Goal: Task Accomplishment & Management: Complete application form

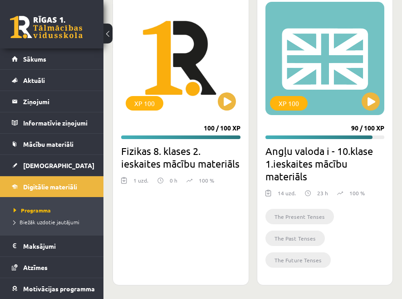
scroll to position [1542, 0]
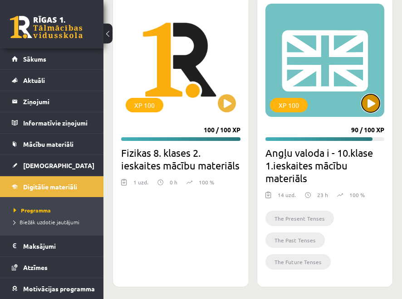
click at [372, 100] on button at bounding box center [371, 103] width 18 height 18
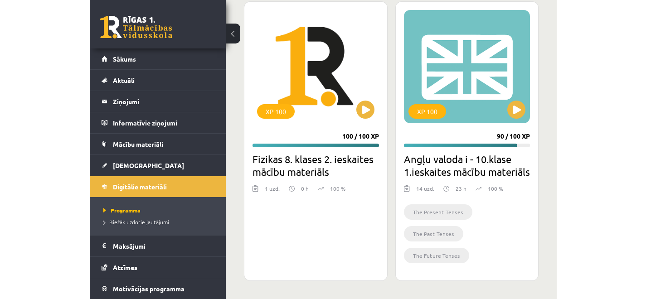
scroll to position [1182, 0]
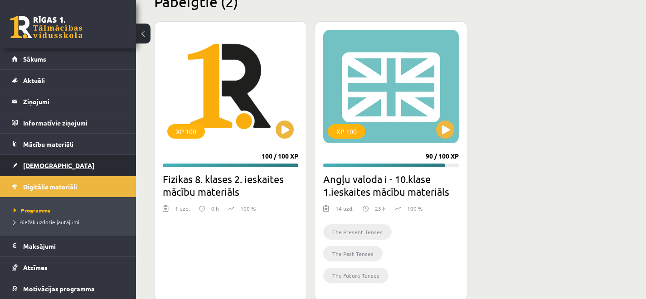
click at [40, 163] on span "[DEMOGRAPHIC_DATA]" at bounding box center [58, 165] width 71 height 8
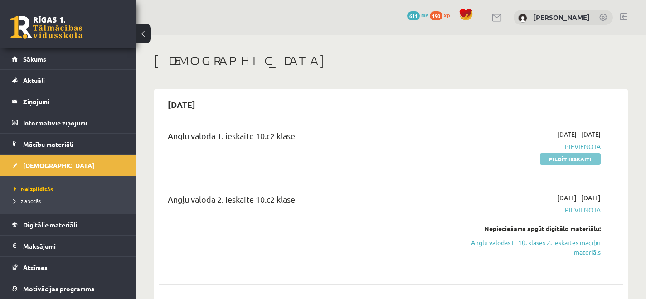
click at [401, 158] on link "Pildīt ieskaiti" at bounding box center [570, 159] width 61 height 12
click at [401, 159] on link "Pildīt ieskaiti" at bounding box center [570, 159] width 61 height 12
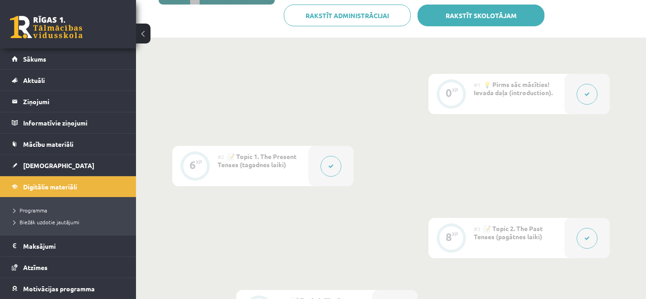
scroll to position [178, 0]
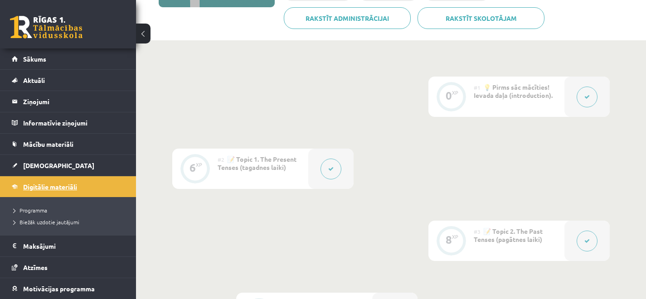
click at [72, 189] on span "Digitālie materiāli" at bounding box center [50, 187] width 54 height 8
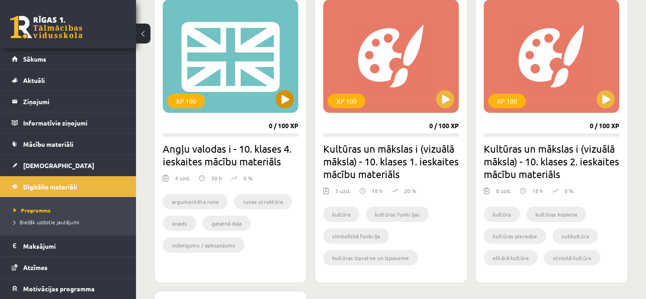
scroll to position [570, 0]
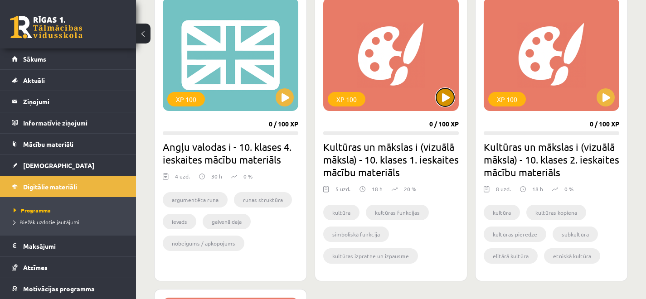
click at [401, 101] on button at bounding box center [445, 97] width 18 height 18
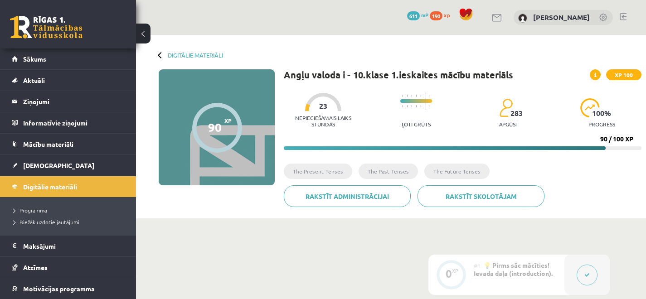
scroll to position [178, 0]
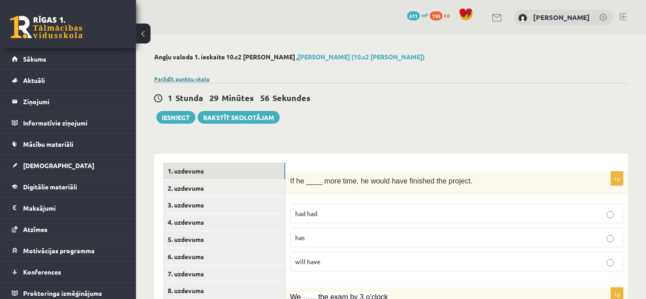
click at [193, 76] on link "Parādīt punktu skalu" at bounding box center [181, 78] width 55 height 7
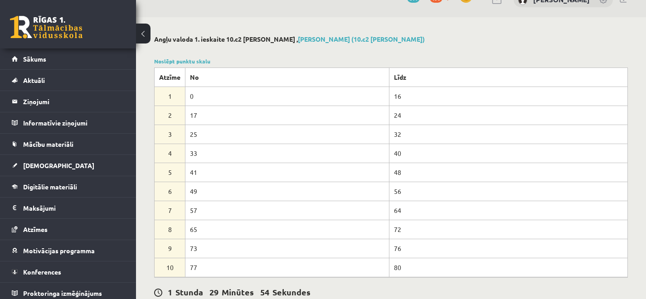
scroll to position [20, 0]
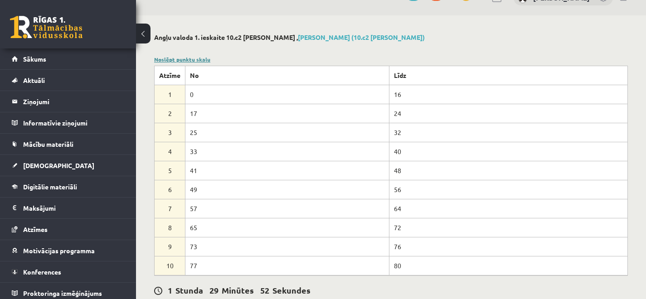
click at [188, 59] on link "Noslēpt punktu skalu" at bounding box center [182, 59] width 56 height 7
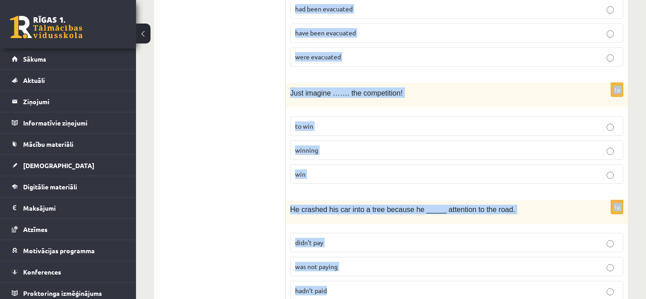
scroll to position [2228, 0]
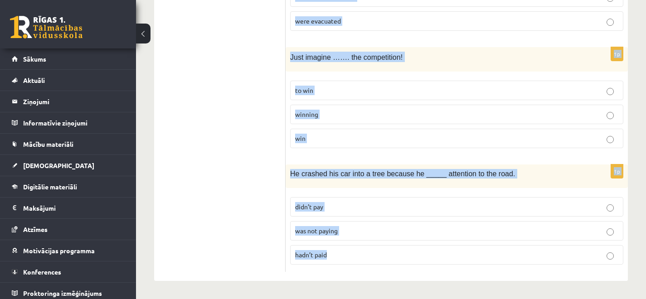
drag, startPoint x: 290, startPoint y: 61, endPoint x: 435, endPoint y: 269, distance: 253.2
copy form "If he ____ more time, he would have finished the project. had had has will have…"
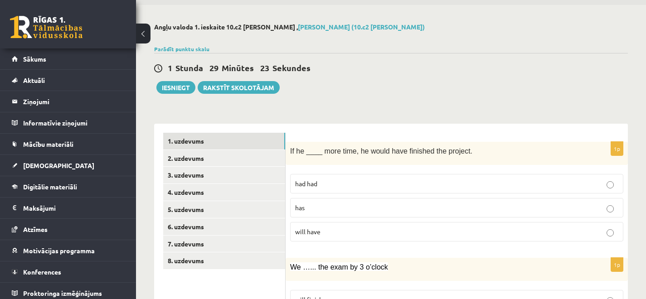
scroll to position [31, 0]
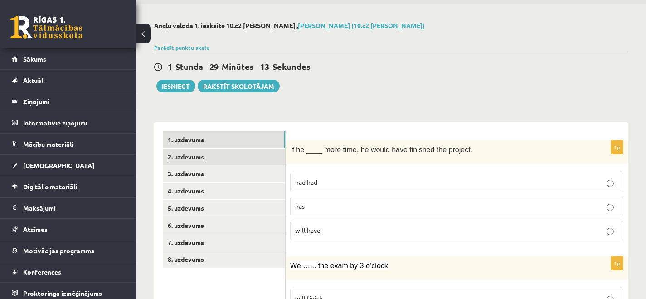
click at [226, 154] on link "2. uzdevums" at bounding box center [224, 157] width 122 height 17
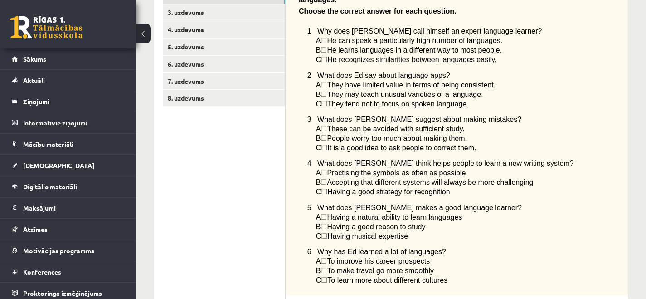
scroll to position [0, 0]
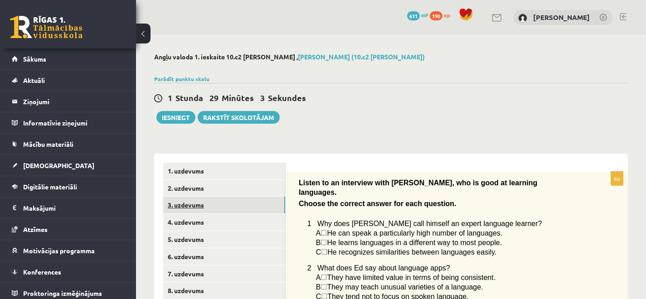
click at [247, 210] on link "3. uzdevums" at bounding box center [224, 205] width 122 height 17
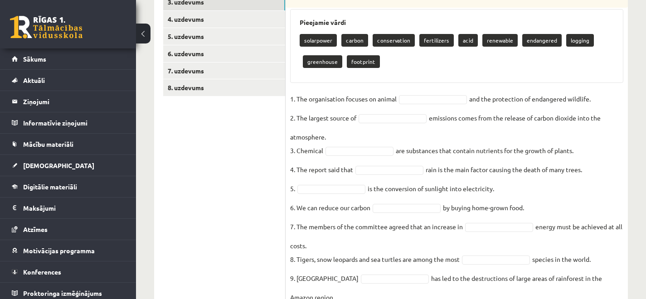
scroll to position [246, 0]
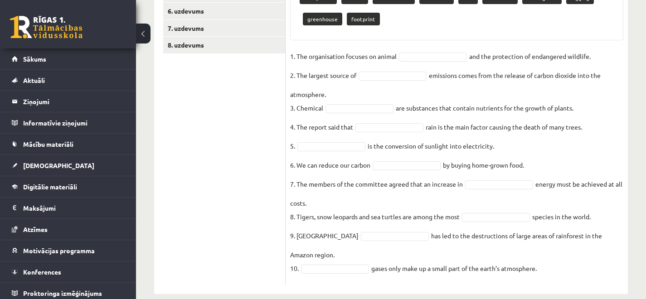
drag, startPoint x: 289, startPoint y: 88, endPoint x: 569, endPoint y: 270, distance: 334.6
click at [569, 270] on div "10p Environment. Complete the sentences with the given words: Pieejamie vārdi s…" at bounding box center [457, 105] width 343 height 359
copy div "Environment. Complete the sentences with the given words: Pieejamie vārdi solar…"
click at [568, 267] on fieldset "1. The organisation focuses on animal and the protection of endangered wildlife…" at bounding box center [456, 164] width 333 height 231
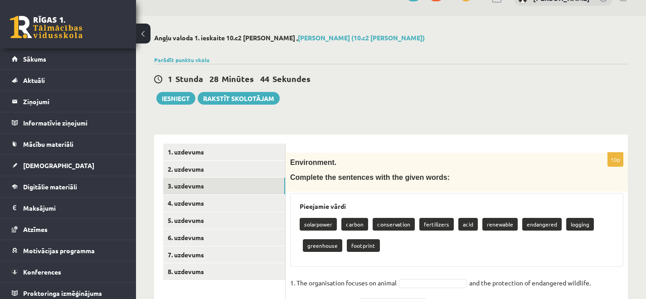
scroll to position [28, 0]
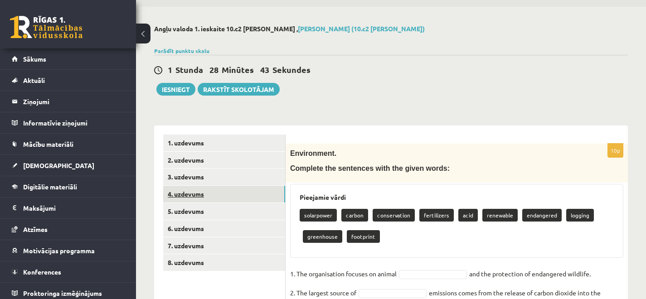
click at [242, 198] on link "4. uzdevums" at bounding box center [224, 194] width 122 height 17
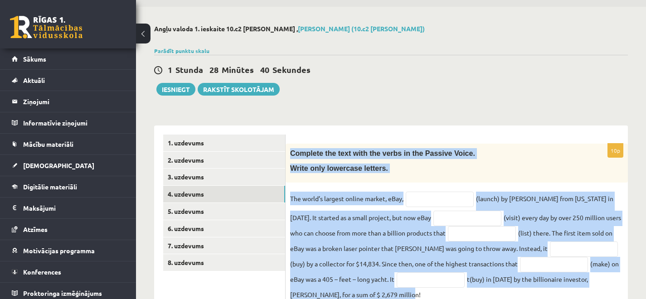
scroll to position [130, 0]
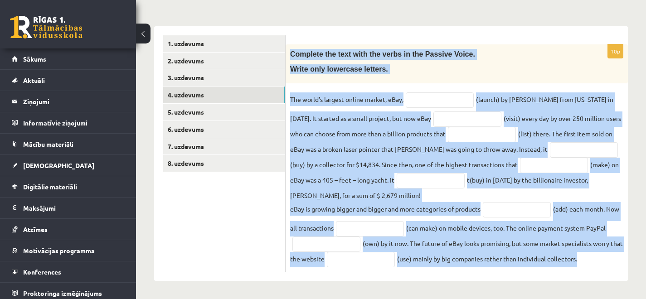
drag, startPoint x: 289, startPoint y: 149, endPoint x: 516, endPoint y: 289, distance: 267.0
click at [516, 289] on div "Angļu valoda 1. ieskaite 10.c2 klase , Anna Leibus (10.c2 klase) Parādīt punktu…" at bounding box center [391, 103] width 510 height 392
copy div "Complete the text with the verbs in the Passive Voice. Write only lowercase let…"
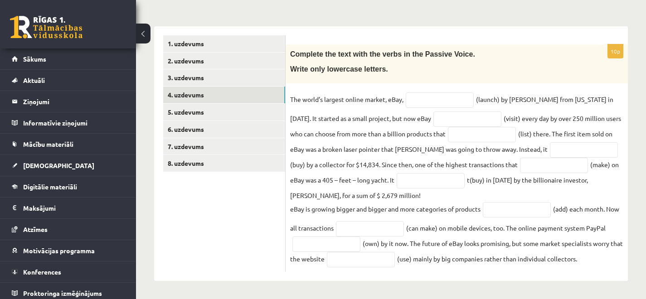
click at [516, 289] on div "Angļu valoda 1. ieskaite 10.c2 klase , Anna Leibus (10.c2 klase) Parādīt punktu…" at bounding box center [391, 103] width 510 height 392
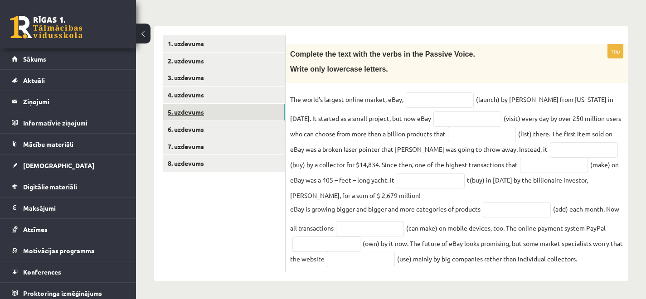
click at [241, 104] on link "5. uzdevums" at bounding box center [224, 112] width 122 height 17
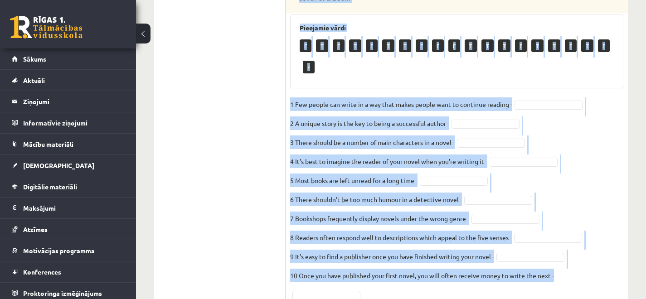
scroll to position [700, 0]
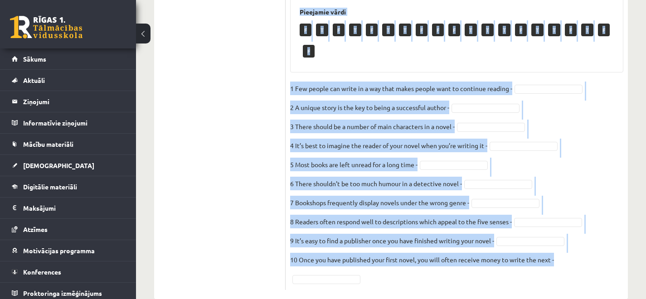
drag, startPoint x: 300, startPoint y: 55, endPoint x: 547, endPoint y: 268, distance: 326.1
copy div "Read the text. Are the sentences true (T) or false (F)? How to write a best-sel…"
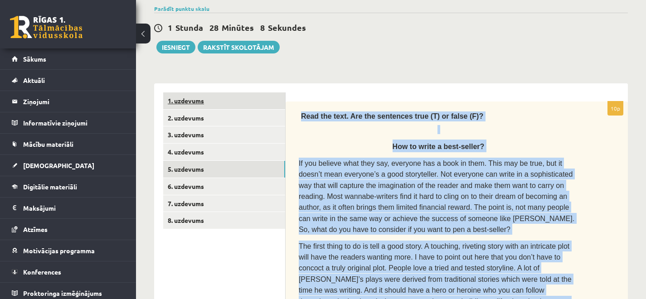
scroll to position [72, 0]
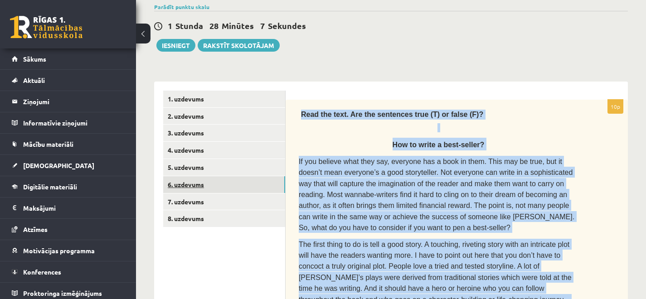
click at [215, 185] on link "6. uzdevums" at bounding box center [224, 184] width 122 height 17
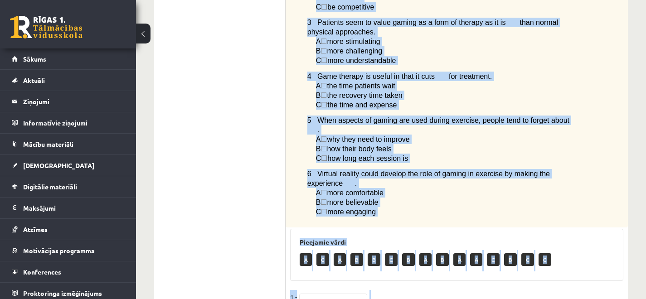
scroll to position [857, 0]
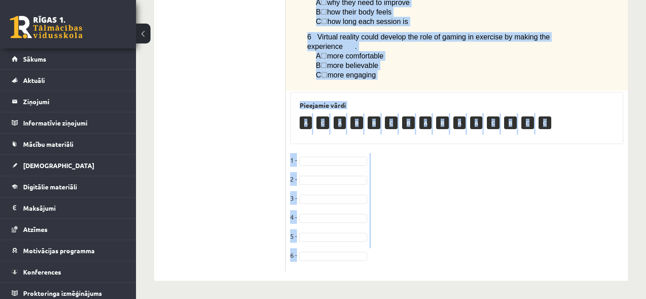
drag, startPoint x: 297, startPoint y: 107, endPoint x: 525, endPoint y: 79, distance: 230.3
copy div "Read the article about gaming and choose the correct answer for each question. …"
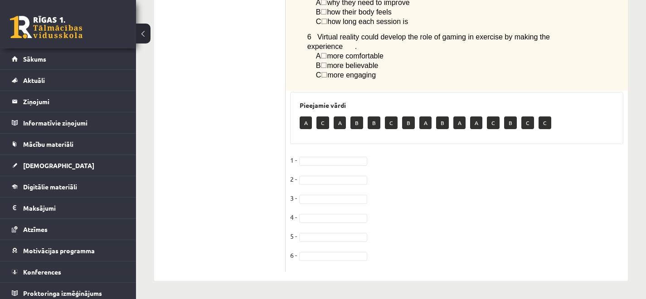
click at [525, 79] on p "C ☐  more engaging" at bounding box center [447, 75] width 262 height 10
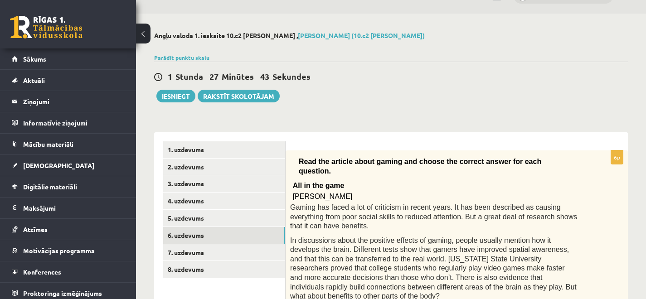
scroll to position [0, 0]
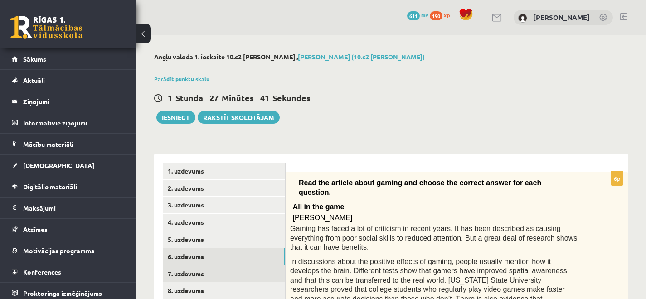
click at [193, 275] on link "7. uzdevums" at bounding box center [224, 274] width 122 height 17
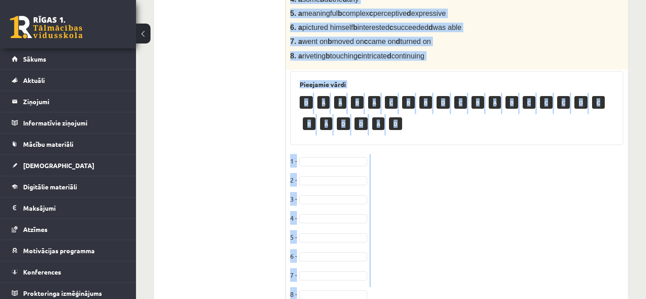
scroll to position [480, 0]
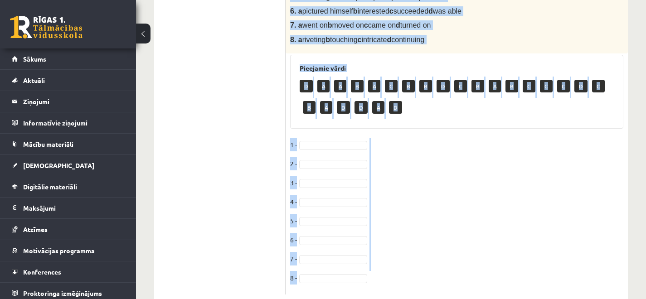
drag, startPoint x: 301, startPoint y: 36, endPoint x: 456, endPoint y: 28, distance: 155.3
copy div "Complete the text with the correct words (a–d). Reading by touch Over 200 years…"
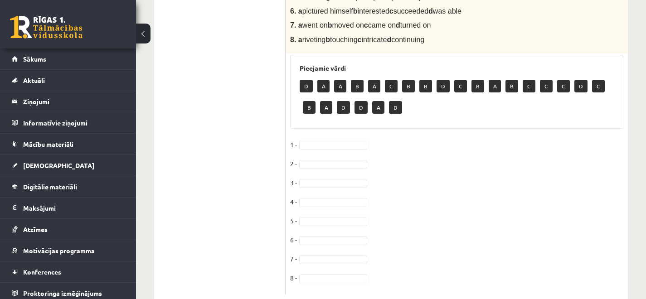
click at [456, 35] on p "8. a riveting b touching c intricate d continuing" at bounding box center [434, 40] width 288 height 10
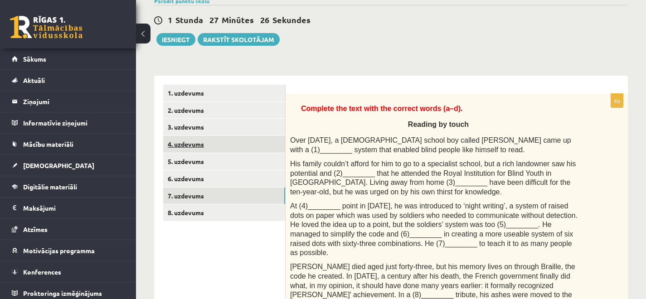
scroll to position [89, 0]
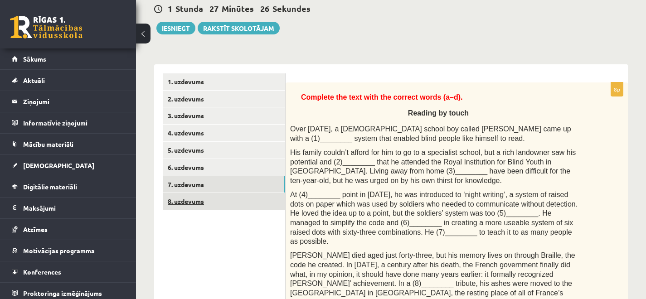
click at [233, 203] on link "8. uzdevums" at bounding box center [224, 201] width 122 height 17
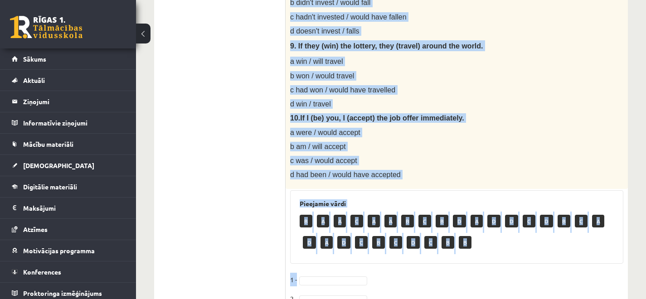
scroll to position [723, 0]
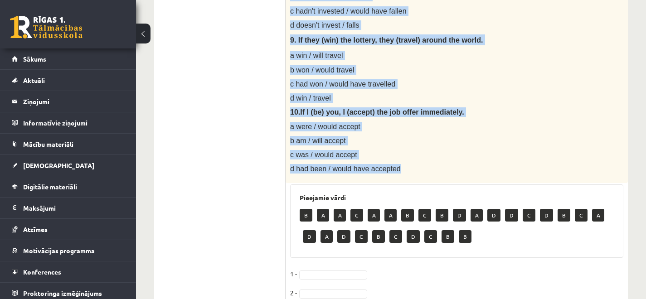
drag, startPoint x: 289, startPoint y: 73, endPoint x: 450, endPoint y: 168, distance: 187.1
copy div "Choose the correct answer in the sentences with Conditionals Structures. 1. If …"
click at [449, 166] on p "d had been / would have accepted" at bounding box center [434, 169] width 288 height 10
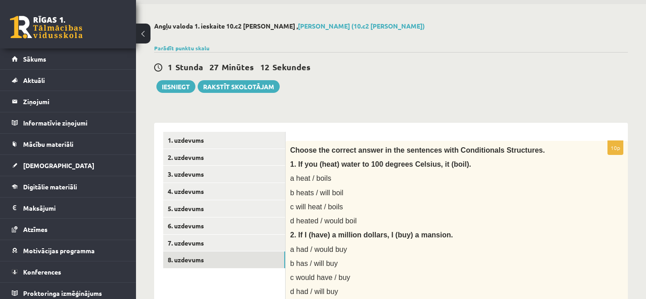
scroll to position [0, 0]
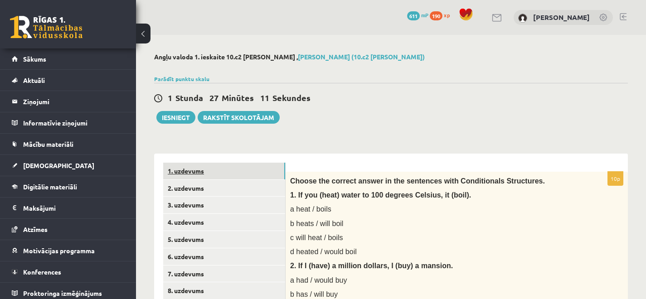
click at [196, 173] on link "1. uzdevums" at bounding box center [224, 171] width 122 height 17
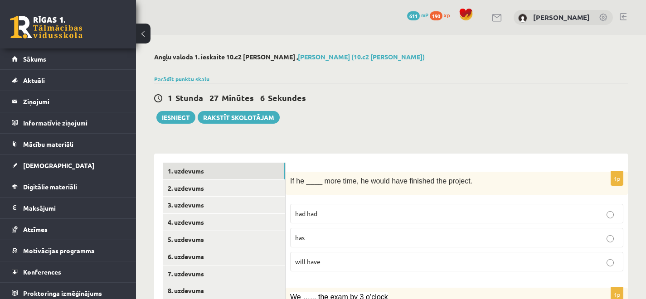
click at [303, 218] on p "had had" at bounding box center [456, 214] width 323 height 10
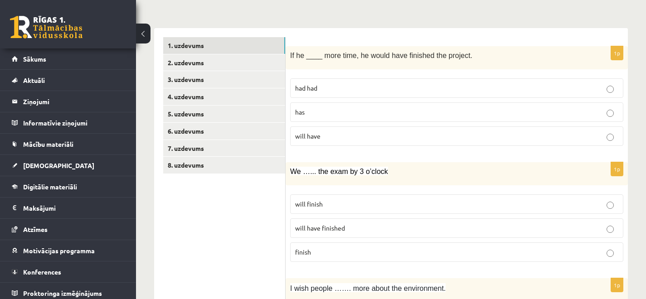
scroll to position [126, 0]
click at [339, 231] on span "will have finished" at bounding box center [320, 228] width 50 height 8
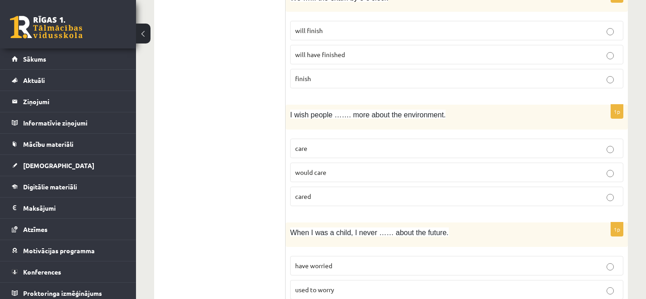
scroll to position [322, 0]
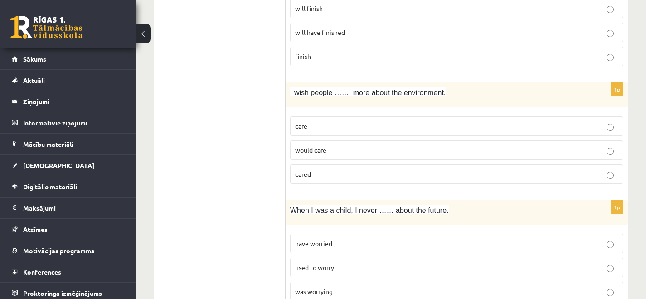
click at [326, 151] on span "would care" at bounding box center [310, 150] width 31 height 8
click at [318, 176] on p "cared" at bounding box center [456, 175] width 323 height 10
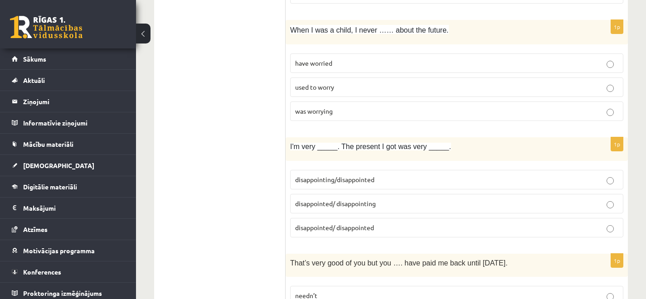
scroll to position [500, 0]
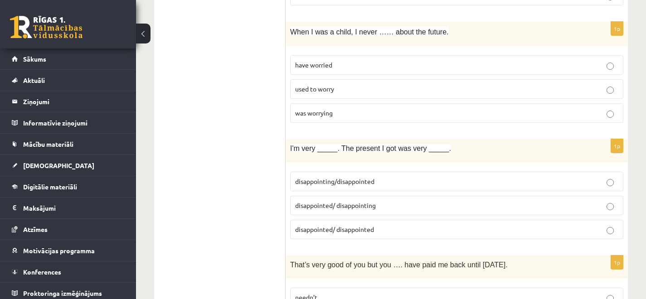
click at [331, 64] on span "have worried" at bounding box center [313, 65] width 37 height 8
click at [320, 92] on span "used to worry" at bounding box center [314, 89] width 39 height 8
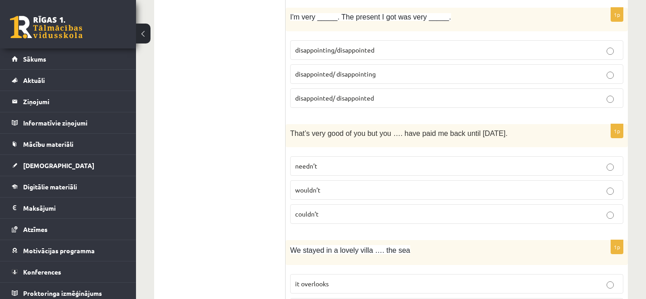
scroll to position [631, 0]
click at [347, 76] on span "disappointed/ disappointing" at bounding box center [335, 74] width 81 height 8
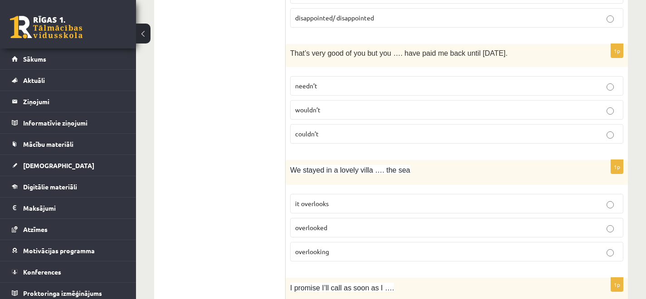
scroll to position [714, 0]
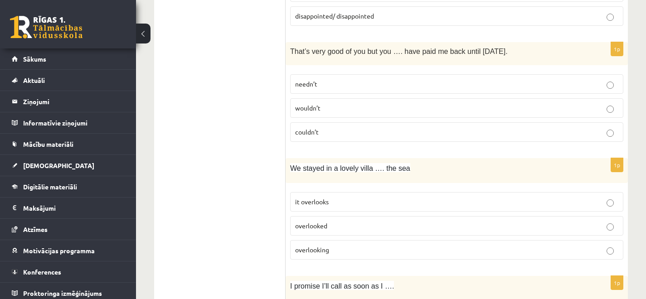
click at [347, 107] on p "wouldn’t" at bounding box center [456, 108] width 323 height 10
click at [323, 84] on p "needn’t" at bounding box center [456, 84] width 323 height 10
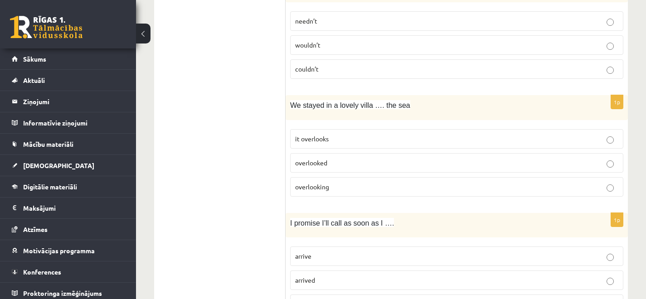
scroll to position [778, 0]
click at [333, 181] on label "overlooking" at bounding box center [456, 187] width 333 height 20
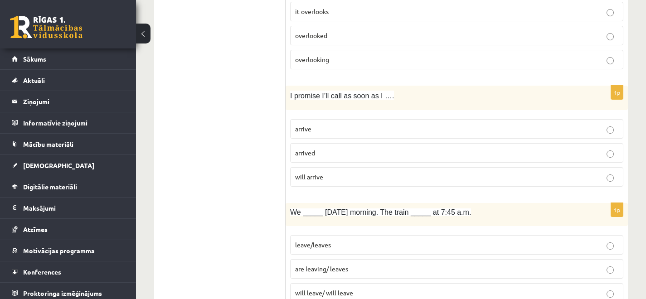
scroll to position [905, 0]
click at [321, 149] on p "arrived" at bounding box center [456, 153] width 323 height 10
click at [325, 127] on p "arrive" at bounding box center [456, 129] width 323 height 10
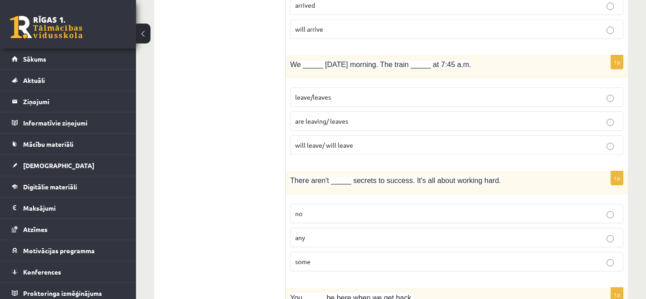
scroll to position [1051, 0]
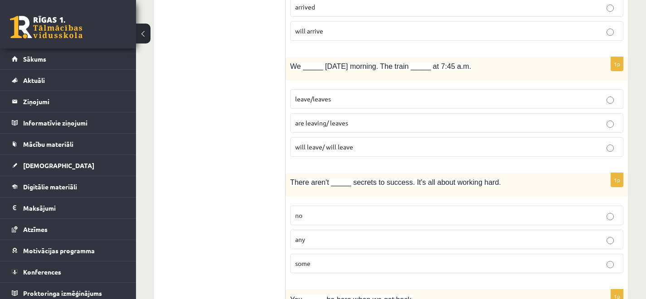
click at [324, 96] on span "leave/leaves" at bounding box center [313, 99] width 36 height 8
click at [349, 123] on p "are leaving/ leaves" at bounding box center [456, 123] width 323 height 10
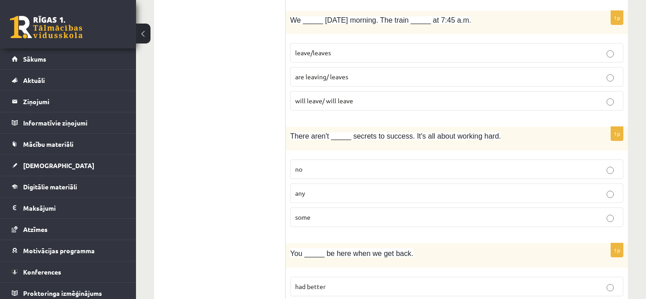
scroll to position [1106, 0]
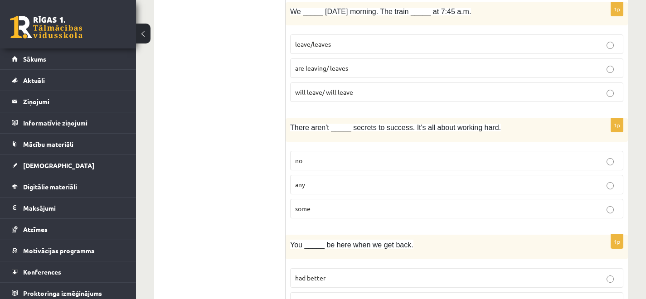
click at [323, 191] on label "any" at bounding box center [456, 185] width 333 height 20
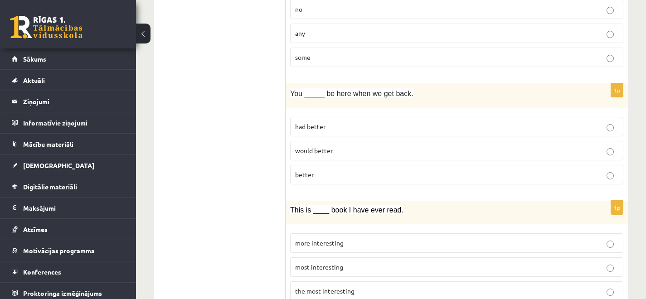
scroll to position [1297, 0]
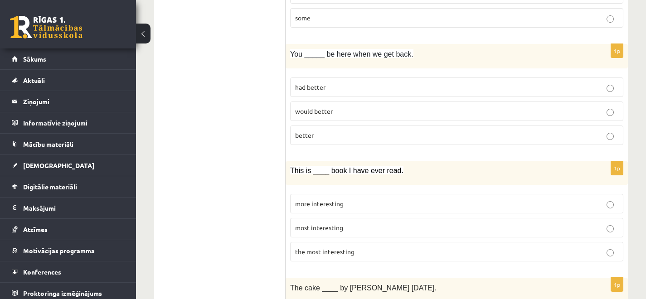
click at [338, 110] on p "would better" at bounding box center [456, 112] width 323 height 10
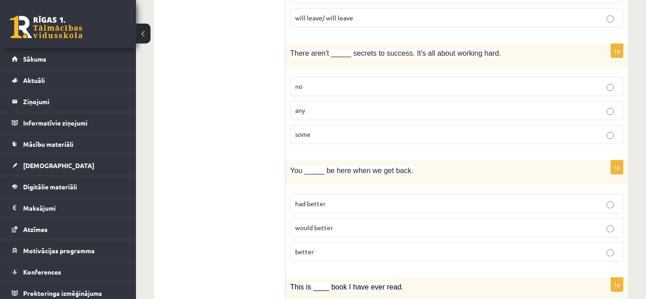
scroll to position [1219, 0]
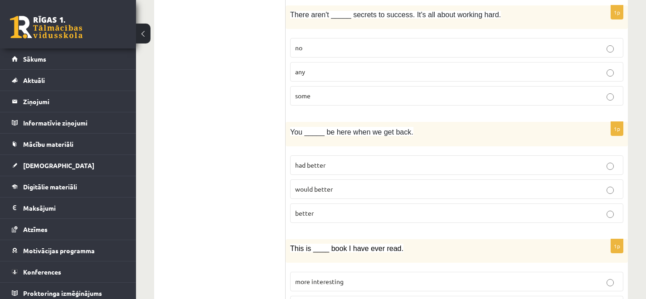
click at [357, 157] on label "had better" at bounding box center [456, 166] width 333 height 20
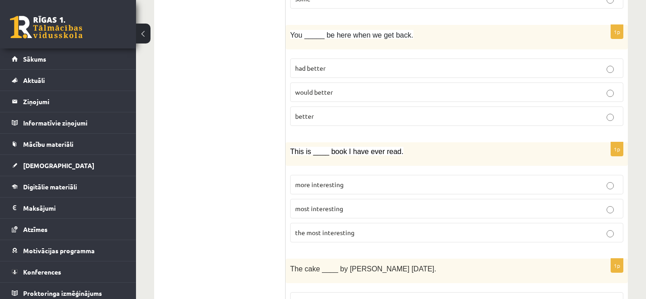
scroll to position [1316, 0]
click at [343, 229] on span "the most interesting" at bounding box center [324, 232] width 59 height 8
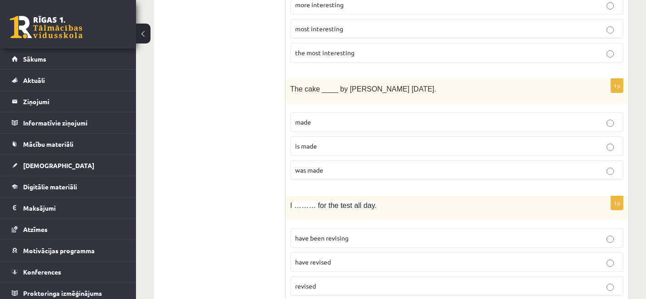
scroll to position [1498, 0]
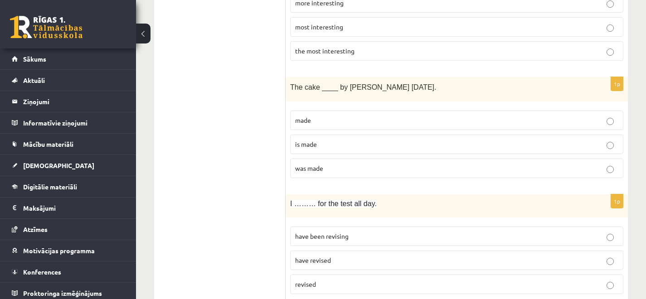
click at [314, 161] on label "was made" at bounding box center [456, 169] width 333 height 20
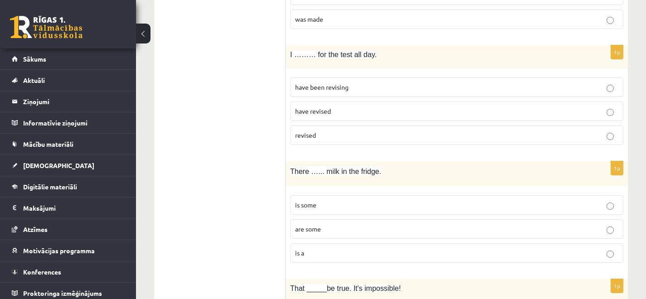
scroll to position [1668, 0]
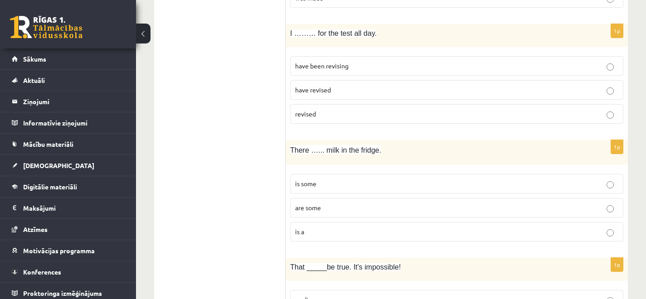
click at [363, 62] on p "have been revising" at bounding box center [456, 66] width 323 height 10
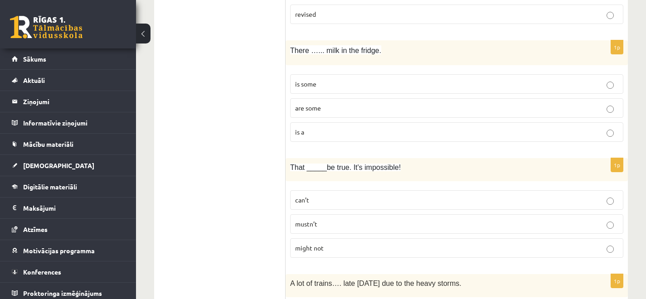
scroll to position [1771, 0]
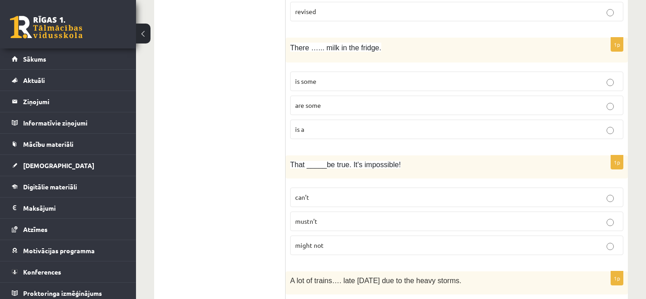
click at [329, 108] on p "are some" at bounding box center [456, 106] width 323 height 10
click at [319, 71] on fieldset "is some are some is a" at bounding box center [456, 104] width 333 height 75
click at [318, 76] on label "is some" at bounding box center [456, 82] width 333 height 20
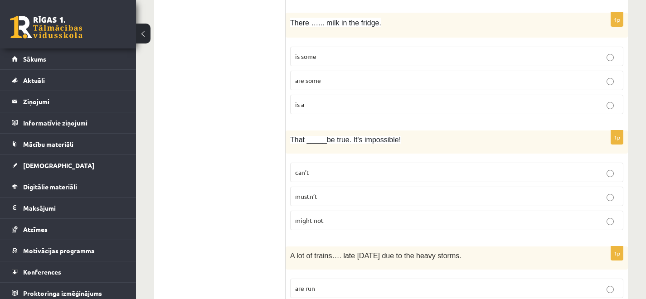
scroll to position [1806, 0]
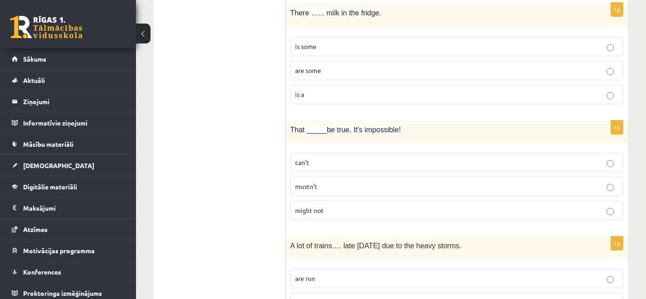
click at [337, 160] on p "can’t" at bounding box center [456, 163] width 323 height 10
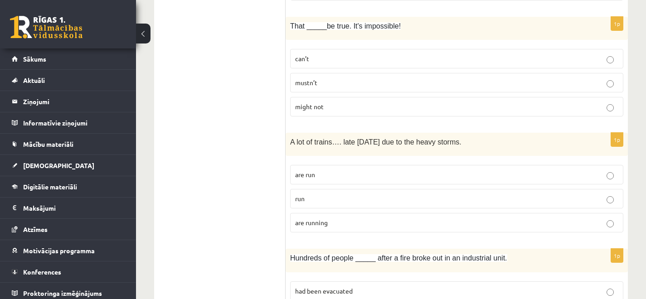
scroll to position [1911, 0]
click at [333, 223] on p "are running" at bounding box center [456, 222] width 323 height 10
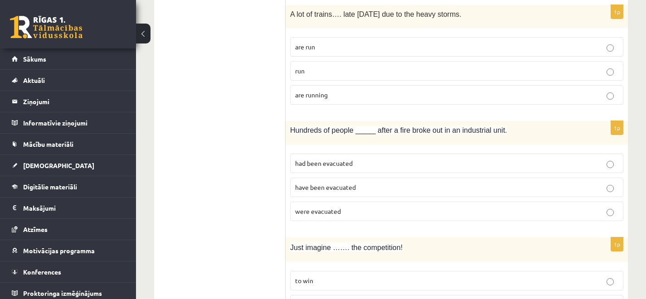
scroll to position [2038, 0]
click at [315, 166] on span "had been evacuated" at bounding box center [324, 162] width 58 height 8
click at [372, 206] on p "were evacuated" at bounding box center [456, 211] width 323 height 10
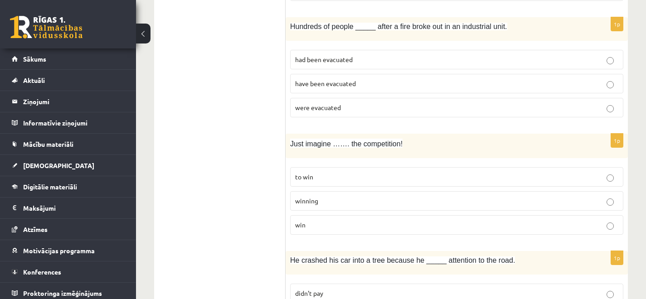
scroll to position [2185, 0]
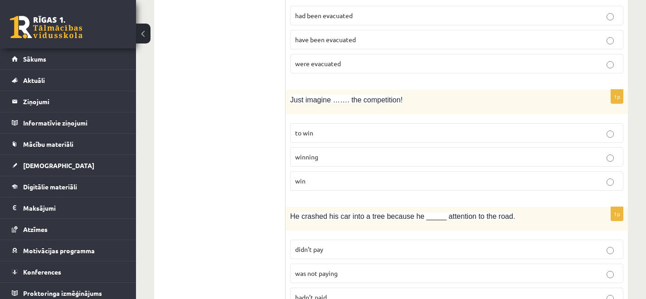
click at [337, 137] on p "to win" at bounding box center [456, 133] width 323 height 10
click at [343, 152] on label "winning" at bounding box center [456, 157] width 333 height 20
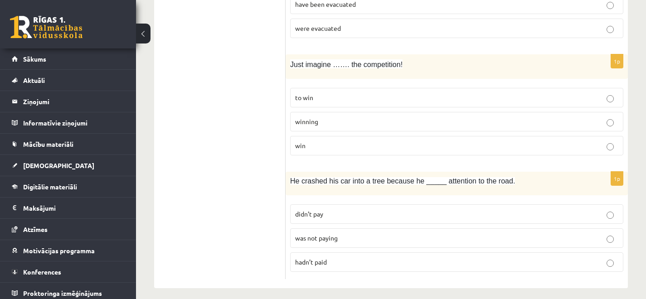
scroll to position [2228, 0]
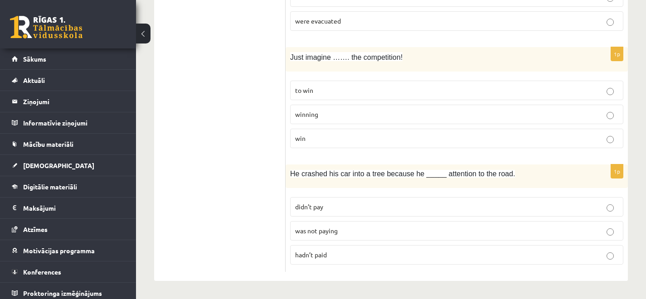
click at [338, 251] on p "hadn’t paid" at bounding box center [456, 255] width 323 height 10
click at [339, 226] on p "was not paying" at bounding box center [456, 231] width 323 height 10
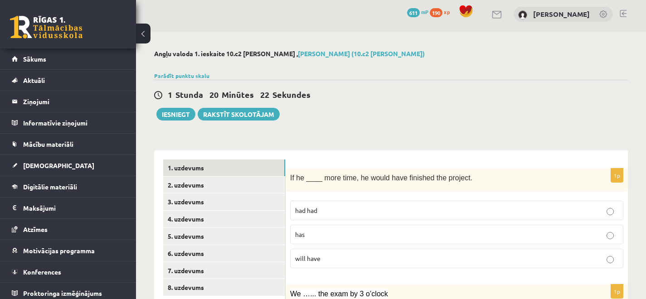
scroll to position [0, 0]
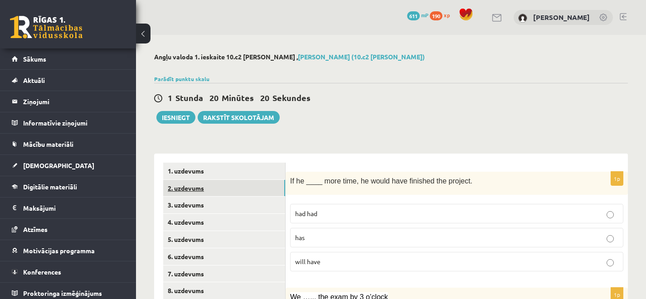
click at [243, 190] on link "2. uzdevums" at bounding box center [224, 188] width 122 height 17
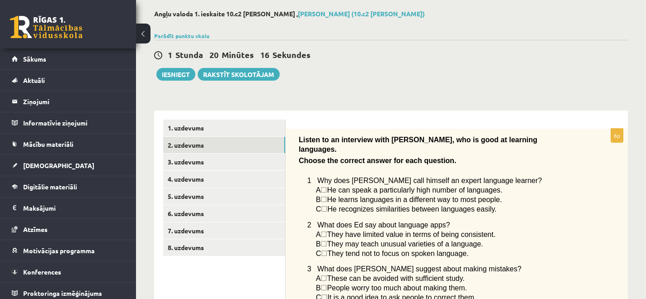
scroll to position [38, 0]
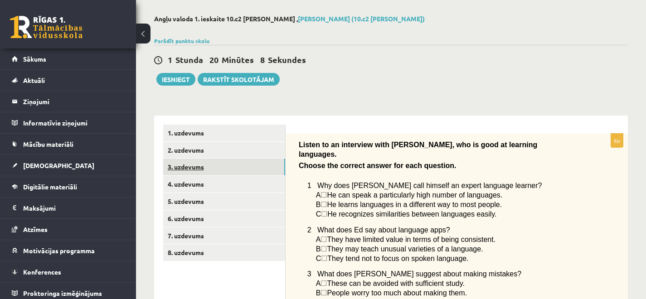
click at [244, 166] on link "3. uzdevums" at bounding box center [224, 167] width 122 height 17
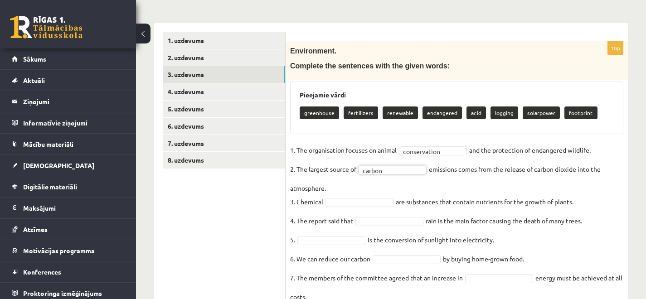
scroll to position [55, 0]
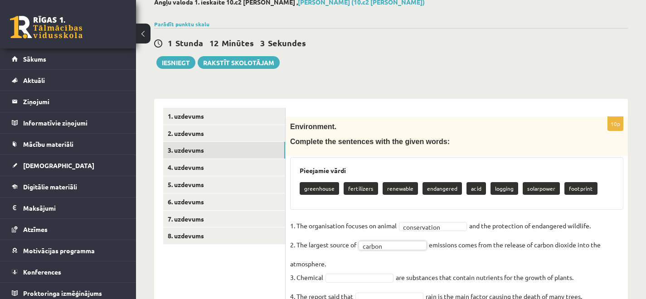
type input "*"
click at [436, 129] on p "Environment." at bounding box center [434, 127] width 288 height 10
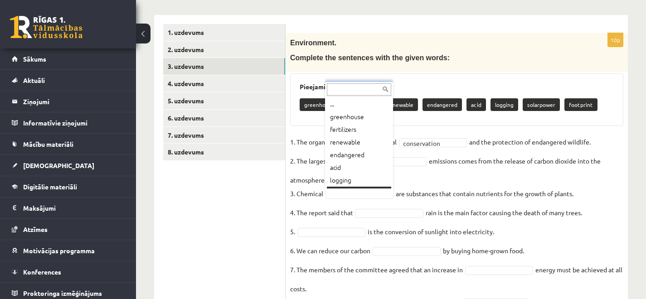
scroll to position [11, 0]
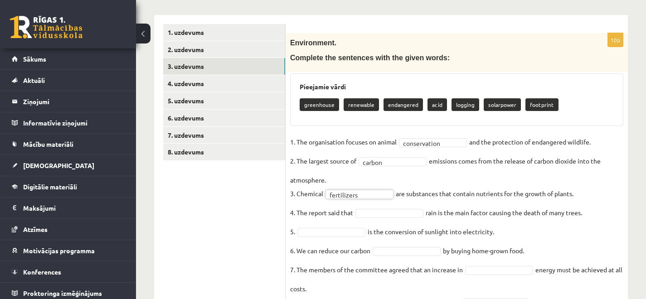
click at [433, 178] on fieldset "**********" at bounding box center [456, 250] width 333 height 231
click at [508, 228] on fieldset "**********" at bounding box center [456, 250] width 333 height 231
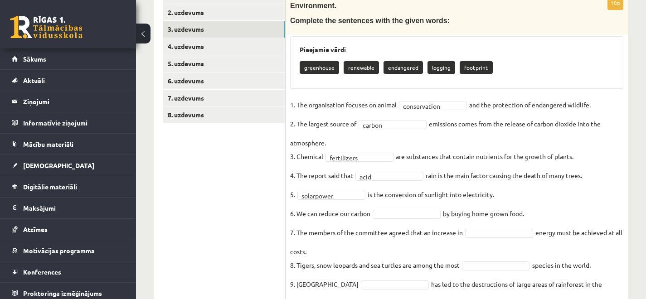
scroll to position [176, 0]
click at [365, 238] on p "7. The members of the committee agreed that an increase in" at bounding box center [376, 232] width 173 height 14
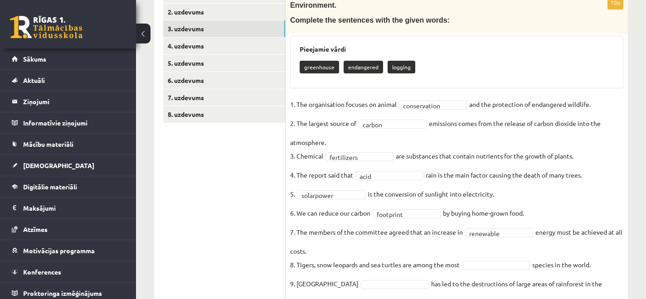
click at [502, 245] on fieldset "**********" at bounding box center [456, 213] width 333 height 231
drag, startPoint x: 297, startPoint y: 104, endPoint x: 613, endPoint y: 107, distance: 316.2
click at [613, 107] on fieldset "**********" at bounding box center [456, 213] width 333 height 231
copy fieldset "The organisation focuses on animal conservation and the protection of endangere…"
drag, startPoint x: 544, startPoint y: 64, endPoint x: 527, endPoint y: 20, distance: 47.7
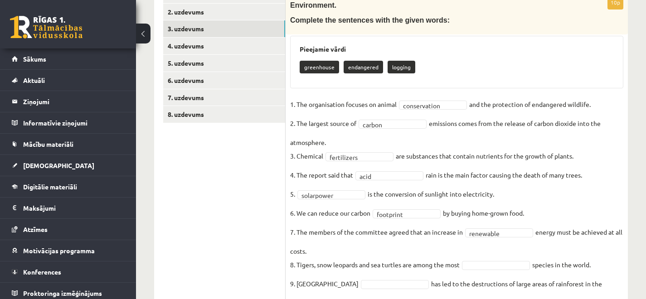
click at [543, 61] on div "greenhouse endangered logging" at bounding box center [457, 68] width 314 height 21
drag, startPoint x: 297, startPoint y: 264, endPoint x: 642, endPoint y: 265, distance: 345.2
click at [642, 265] on div "Angļu valoda 1. ieskaite 10.c2 klase , Anna Leibus (10.c2 klase) Parādīt punktu…" at bounding box center [391, 109] width 510 height 502
copy fieldset "Tigers, snow leopards and sea turtles are among the most endangered species in …"
click at [622, 248] on fieldset "**********" at bounding box center [456, 213] width 333 height 231
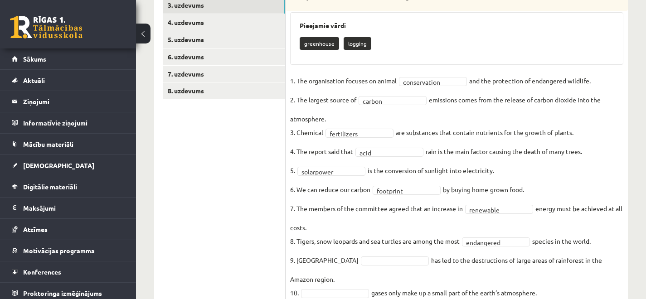
scroll to position [225, 0]
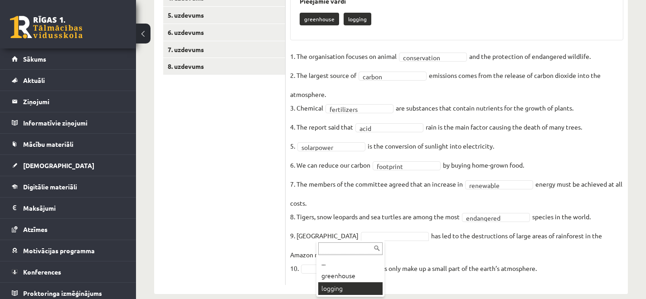
drag, startPoint x: 330, startPoint y: 289, endPoint x: 317, endPoint y: 268, distance: 25.4
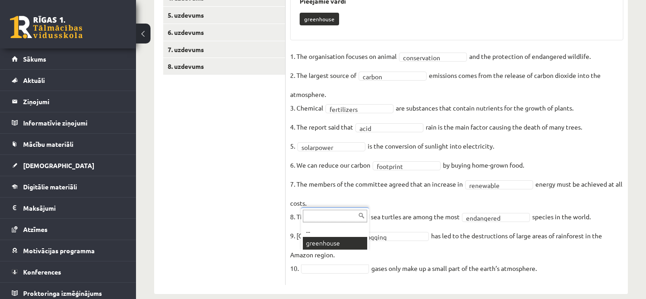
scroll to position [203, 0]
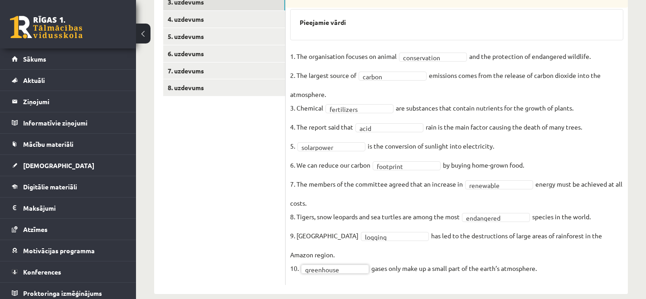
click at [466, 236] on fieldset "**********" at bounding box center [456, 164] width 333 height 231
drag, startPoint x: 567, startPoint y: 257, endPoint x: 385, endPoint y: 239, distance: 183.2
click at [377, 257] on fieldset "**********" at bounding box center [456, 164] width 333 height 231
drag, startPoint x: 445, startPoint y: 200, endPoint x: 399, endPoint y: 180, distance: 50.4
click at [445, 200] on fieldset "**********" at bounding box center [456, 164] width 333 height 231
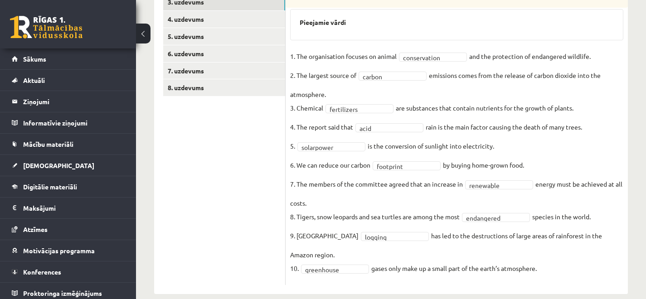
drag, startPoint x: 371, startPoint y: 256, endPoint x: 584, endPoint y: 253, distance: 212.8
click at [583, 253] on fieldset "**********" at bounding box center [456, 164] width 333 height 231
copy fieldset "gases only make up a small part of the earth’s atmosphere."
click at [584, 253] on fieldset "**********" at bounding box center [456, 164] width 333 height 231
click at [359, 34] on div "Pieejamie vārdi" at bounding box center [456, 24] width 333 height 31
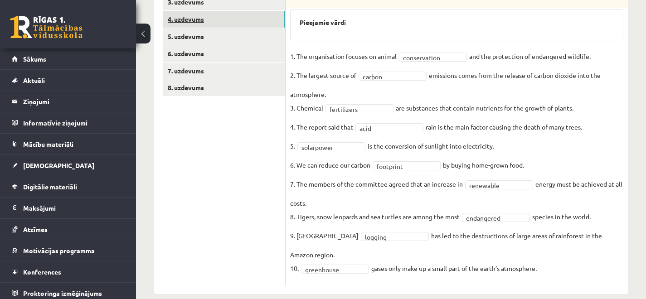
click at [228, 24] on link "4. uzdevums" at bounding box center [224, 19] width 122 height 17
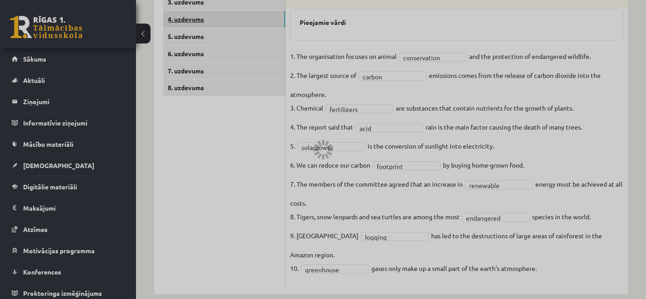
scroll to position [130, 0]
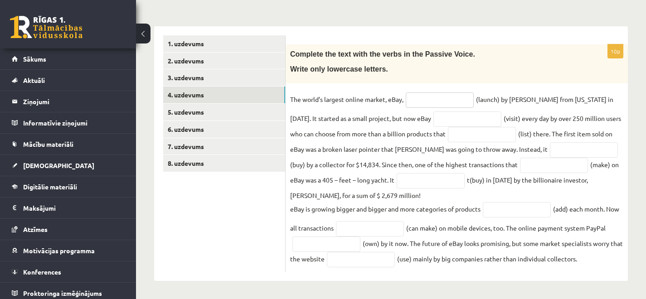
click at [415, 100] on input "text" at bounding box center [440, 100] width 68 height 15
type input "**********"
click at [434, 116] on input "text" at bounding box center [468, 119] width 68 height 15
paste input "*********"
click at [434, 120] on input "*********" at bounding box center [468, 119] width 68 height 15
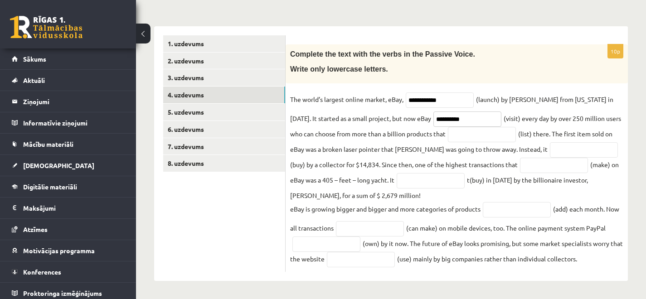
type input "**********"
click at [455, 143] on fieldset "**********" at bounding box center [456, 180] width 333 height 175
click at [458, 133] on input "text" at bounding box center [482, 134] width 68 height 15
paste input "**********"
type input "**********"
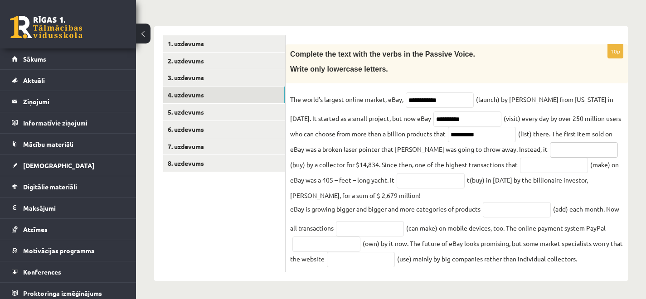
click at [550, 147] on input "text" at bounding box center [584, 149] width 68 height 15
paste input "**********"
type input "**********"
drag, startPoint x: 499, startPoint y: 167, endPoint x: 510, endPoint y: 125, distance: 43.6
click at [520, 167] on input "text" at bounding box center [554, 165] width 68 height 15
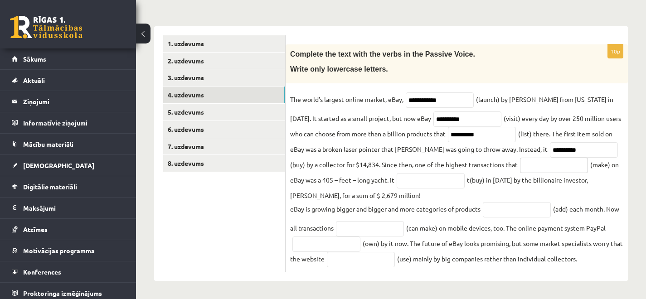
paste input "********"
type input "********"
click at [397, 182] on input "text" at bounding box center [431, 180] width 68 height 15
paste input "**********"
type input "**********"
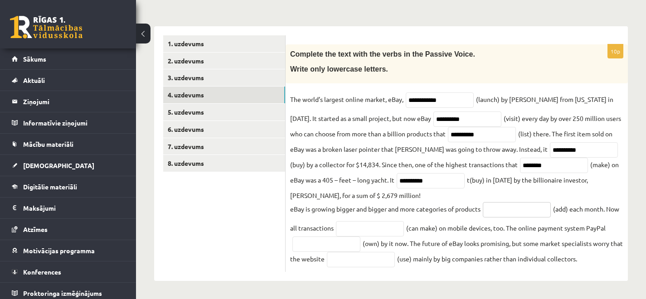
click at [515, 215] on input "text" at bounding box center [517, 209] width 68 height 15
paste input "*********"
type input "*********"
click at [399, 229] on input "text" at bounding box center [370, 228] width 68 height 15
paste input "**********"
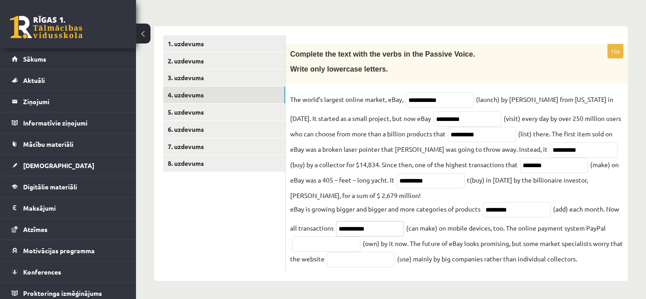
type input "**********"
click at [324, 242] on input "text" at bounding box center [327, 244] width 68 height 15
paste input "********"
type input "********"
click at [369, 263] on input "text" at bounding box center [361, 259] width 68 height 15
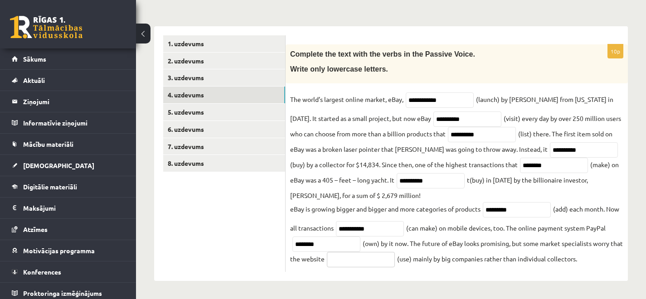
paste input "*******"
type input "*******"
click at [246, 117] on link "5. uzdevums" at bounding box center [224, 112] width 122 height 17
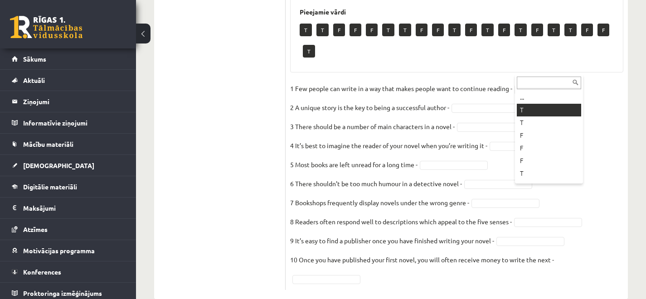
scroll to position [678, 0]
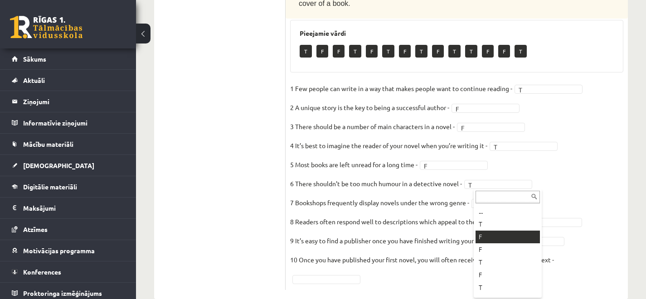
drag, startPoint x: 497, startPoint y: 240, endPoint x: 499, endPoint y: 178, distance: 61.8
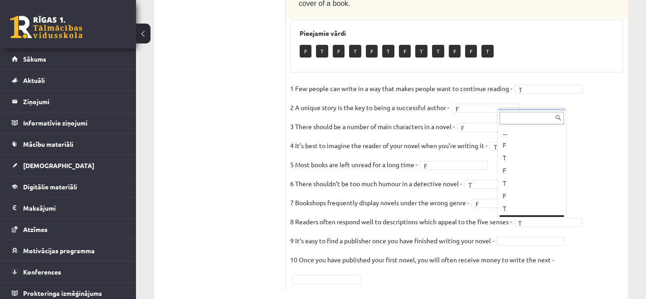
scroll to position [11, 0]
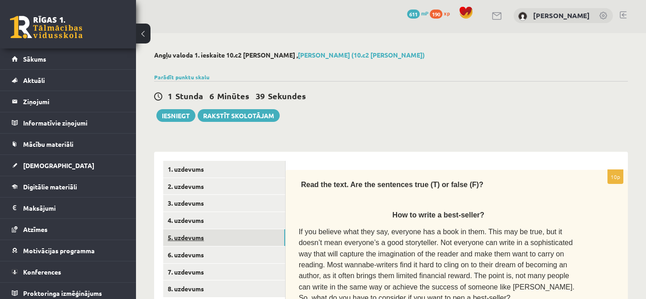
scroll to position [0, 0]
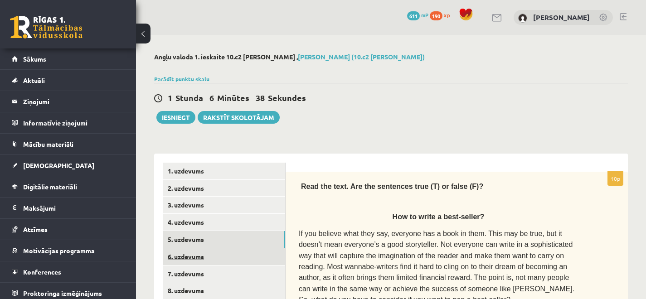
click at [215, 262] on link "6. uzdevums" at bounding box center [224, 257] width 122 height 17
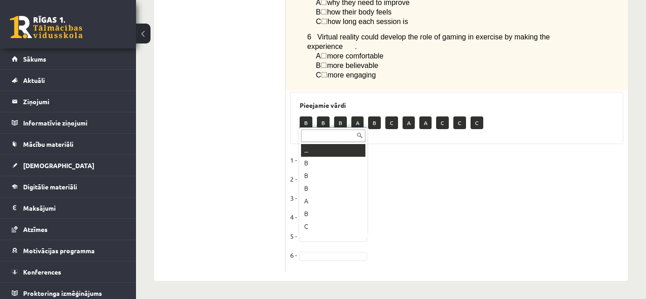
scroll to position [11, 0]
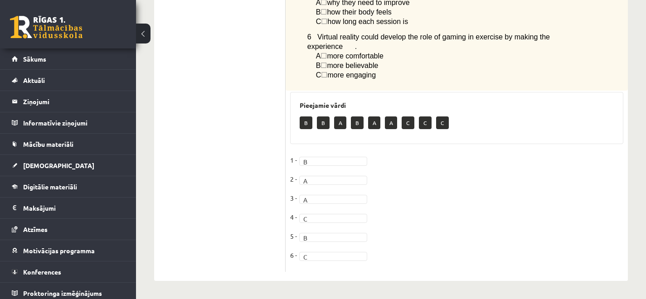
click at [402, 206] on fieldset "1 - B * 2 - A * 3 - A * 4 - C * 5 - B * 6 - C *" at bounding box center [456, 210] width 333 height 114
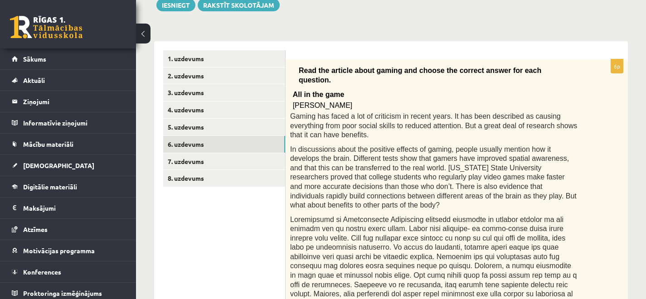
scroll to position [97, 0]
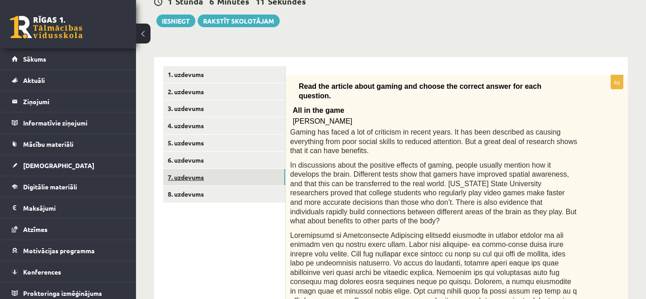
click at [227, 183] on link "7. uzdevums" at bounding box center [224, 177] width 122 height 17
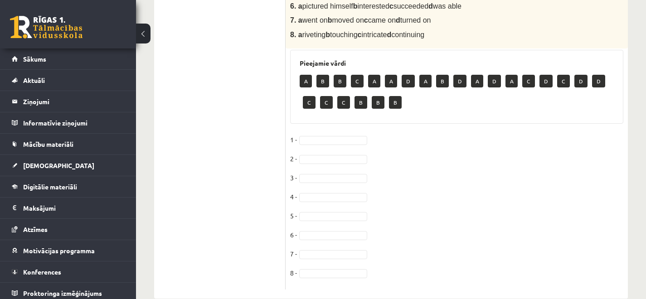
scroll to position [492, 0]
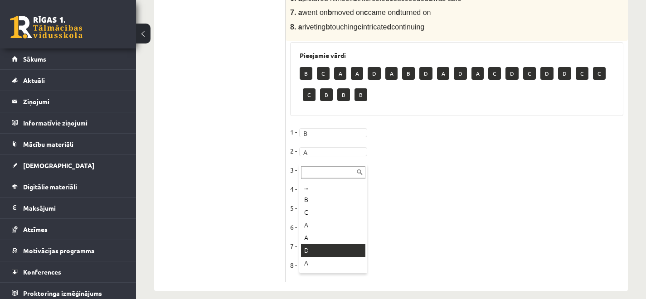
drag, startPoint x: 308, startPoint y: 254, endPoint x: 302, endPoint y: 197, distance: 56.6
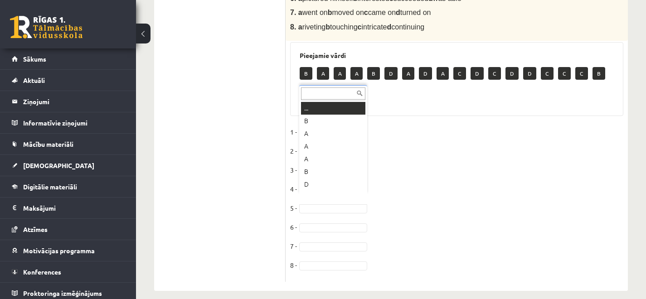
scroll to position [11, 0]
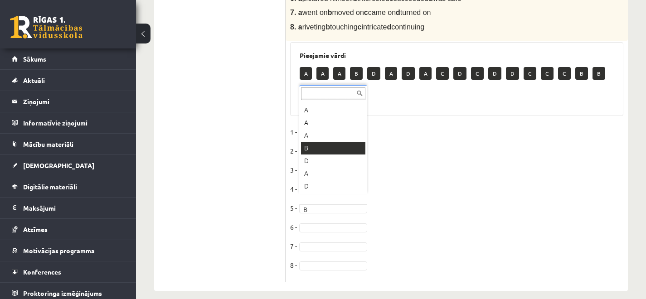
drag, startPoint x: 307, startPoint y: 164, endPoint x: 313, endPoint y: 187, distance: 24.4
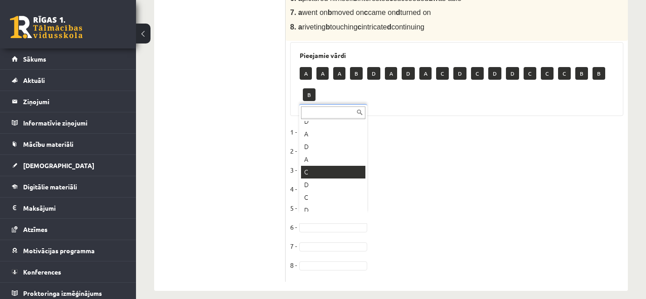
scroll to position [471, 0]
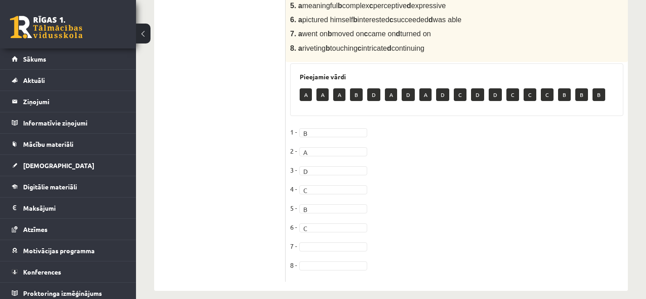
click at [318, 231] on fieldset "1 - B * 2 - A * 3 - D * 4 - C * 5 - B * 6 - C * 7 - 8 -" at bounding box center [456, 201] width 333 height 152
click at [320, 263] on fieldset "1 - B * 2 - A * 3 - D * 4 - C * 5 - B * 6 - C * 7 - A * 8 -" at bounding box center [456, 201] width 333 height 152
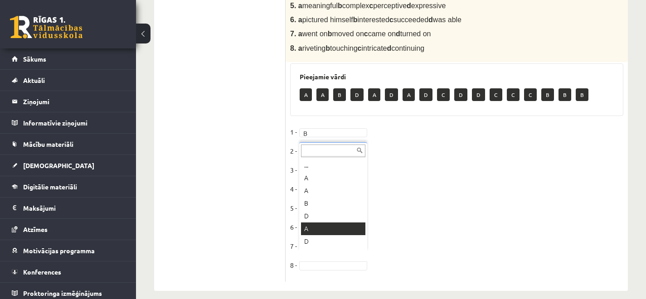
scroll to position [11, 0]
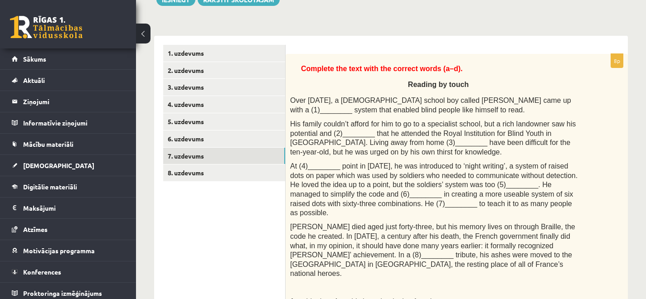
scroll to position [75, 0]
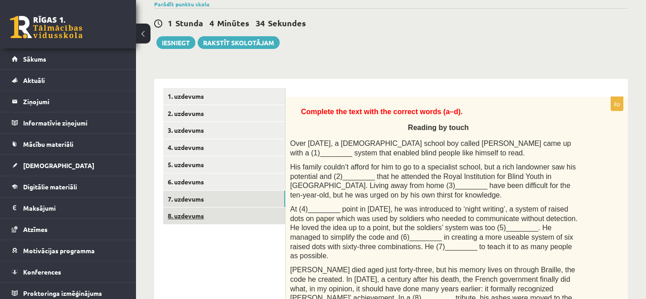
click at [214, 221] on link "8. uzdevums" at bounding box center [224, 216] width 122 height 17
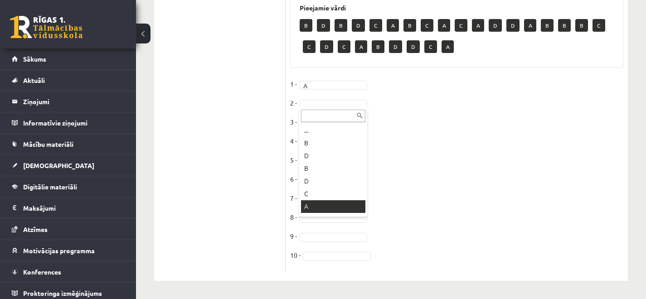
scroll to position [36, 0]
click at [316, 215] on div "... B D B D C A B C A C A D D A B B B C C D C A B D D C A" at bounding box center [333, 162] width 68 height 109
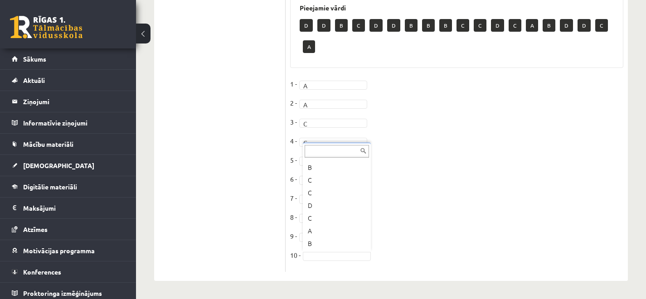
scroll to position [163, 0]
click at [323, 250] on div "... D D B C D D B B B C C D C A B D D C A" at bounding box center [337, 197] width 68 height 109
drag, startPoint x: 323, startPoint y: 245, endPoint x: 322, endPoint y: 241, distance: 4.6
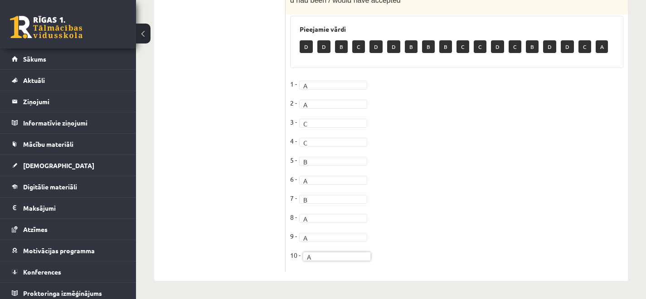
click at [431, 220] on fieldset "1 - A * 2 - A * 3 - C * 4 - C * 5 - B * 6 - A * 7 - B * 8 - A * 9 - A * 10 - A *" at bounding box center [456, 172] width 333 height 191
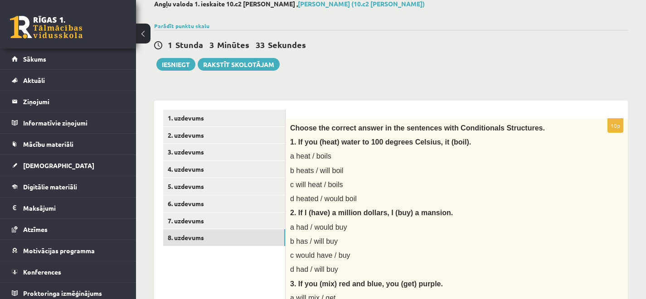
scroll to position [0, 0]
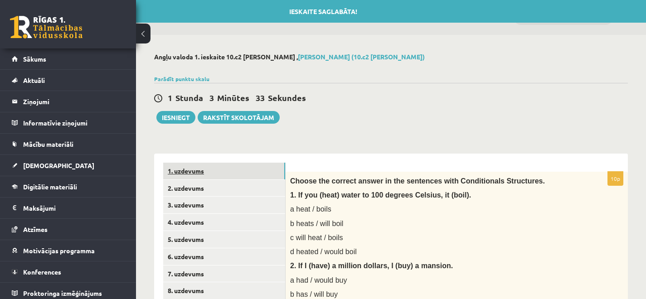
click at [240, 176] on link "1. uzdevums" at bounding box center [224, 171] width 122 height 17
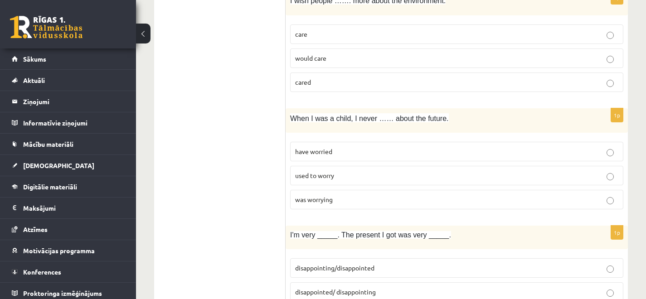
scroll to position [39, 0]
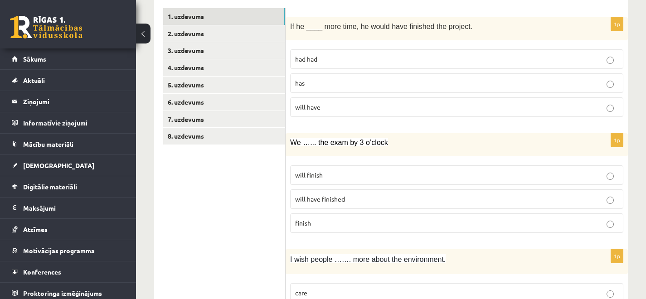
scroll to position [0, 0]
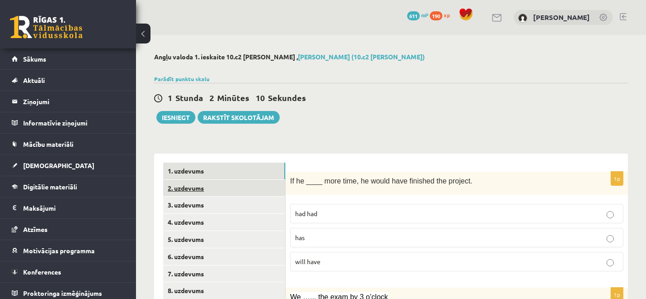
click at [245, 189] on link "2. uzdevums" at bounding box center [224, 188] width 122 height 17
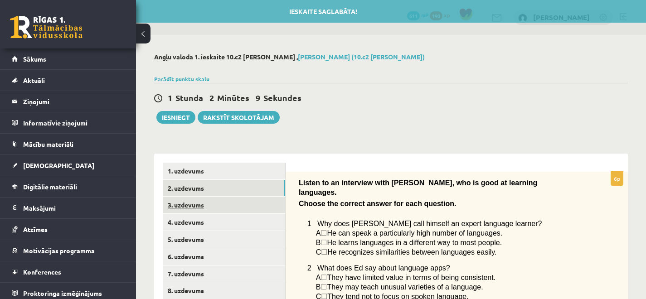
click at [232, 205] on link "3. uzdevums" at bounding box center [224, 205] width 122 height 17
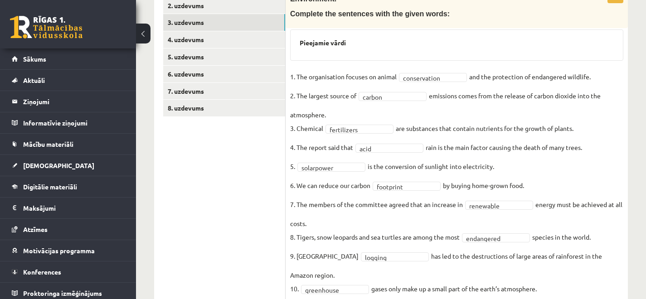
scroll to position [191, 0]
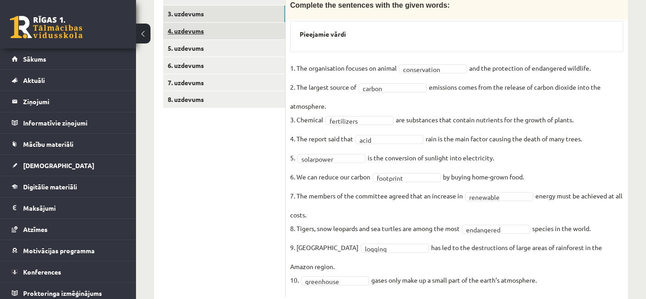
click at [206, 38] on link "4. uzdevums" at bounding box center [224, 31] width 122 height 17
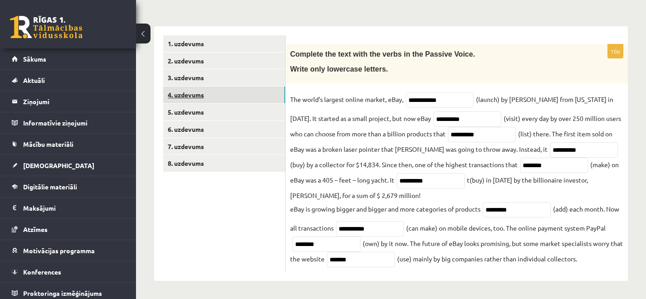
scroll to position [130, 0]
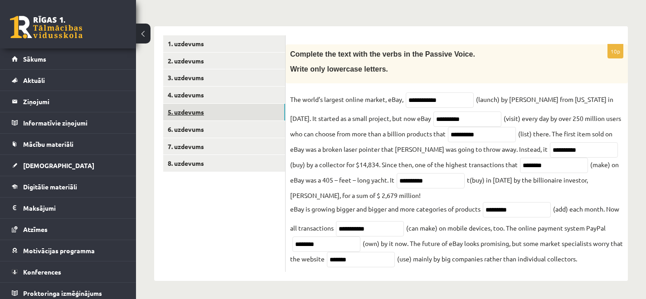
click at [225, 106] on link "5. uzdevums" at bounding box center [224, 112] width 122 height 17
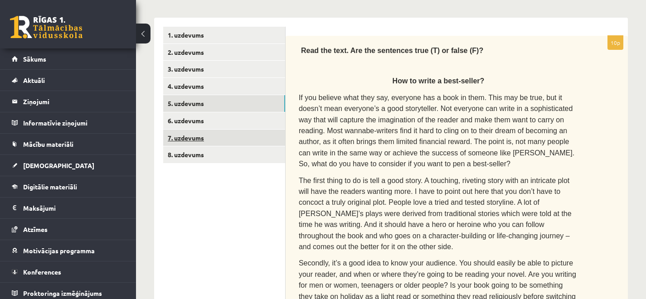
scroll to position [47, 0]
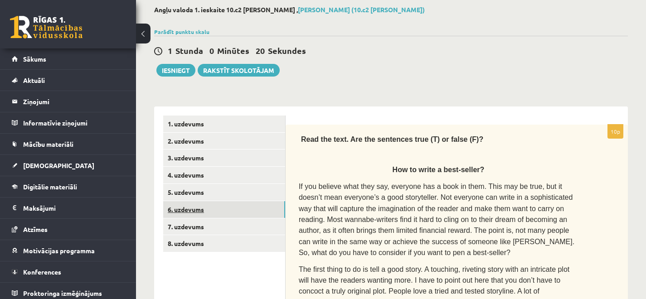
click at [227, 216] on link "6. uzdevums" at bounding box center [224, 209] width 122 height 17
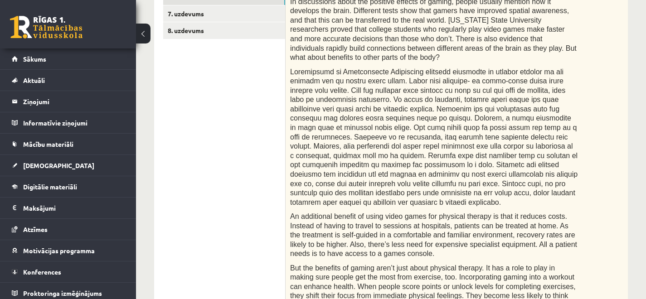
scroll to position [0, 0]
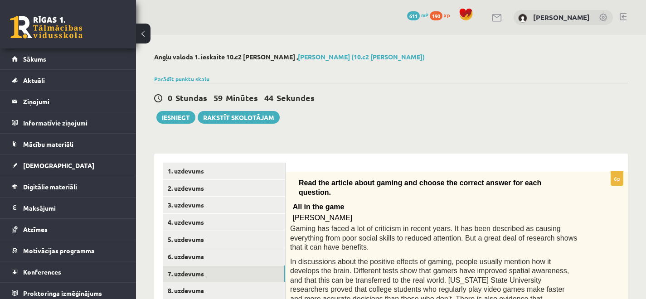
click at [186, 273] on link "7. uzdevums" at bounding box center [224, 274] width 122 height 17
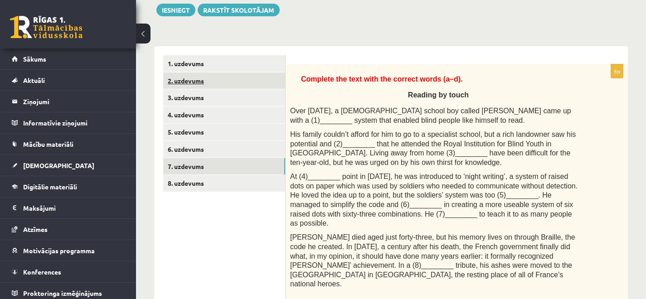
scroll to position [147, 0]
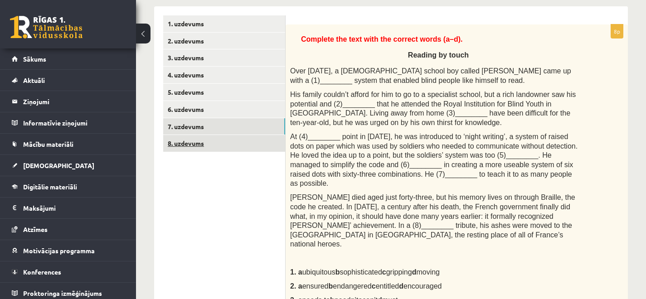
click at [209, 148] on link "8. uzdevums" at bounding box center [224, 143] width 122 height 17
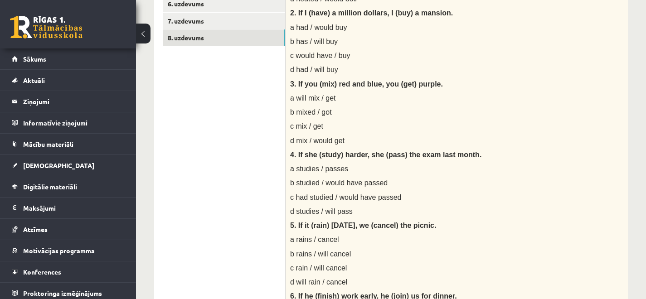
scroll to position [0, 0]
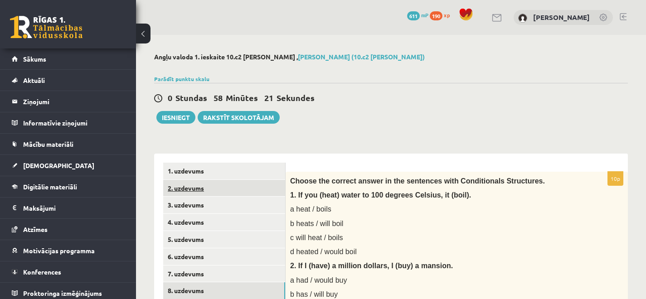
click at [217, 186] on link "2. uzdevums" at bounding box center [224, 188] width 122 height 17
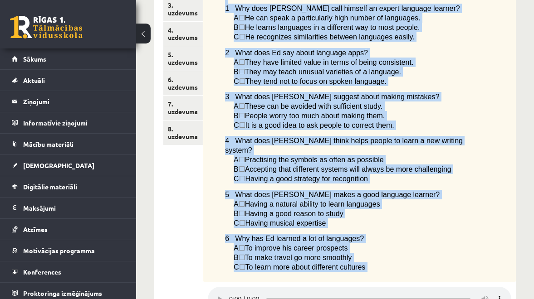
scroll to position [430, 0]
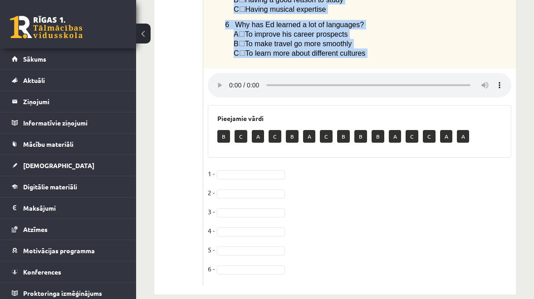
drag, startPoint x: 210, startPoint y: 61, endPoint x: 430, endPoint y: 45, distance: 219.7
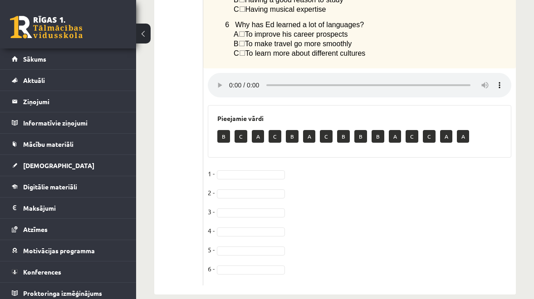
click at [427, 49] on p "C ☐  To learn more about different cultures" at bounding box center [350, 54] width 232 height 10
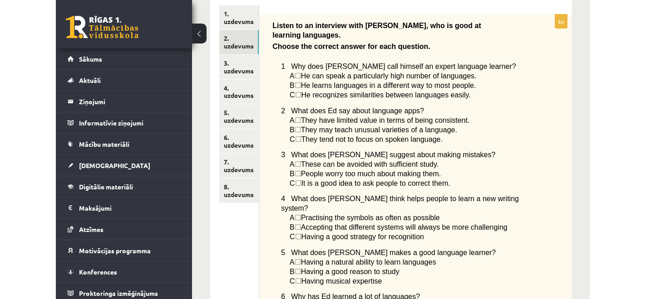
scroll to position [156, 0]
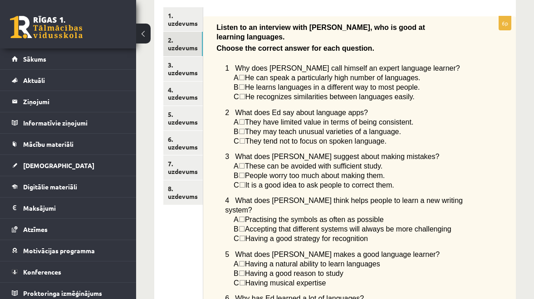
click at [142, 29] on button at bounding box center [143, 34] width 15 height 20
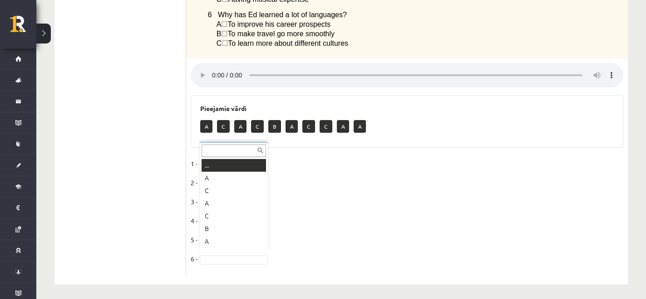
scroll to position [11, 0]
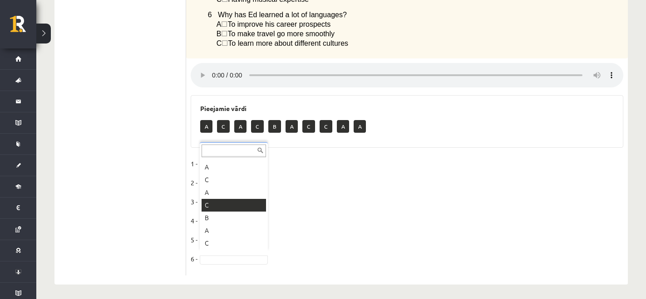
drag, startPoint x: 210, startPoint y: 209, endPoint x: 210, endPoint y: 197, distance: 11.4
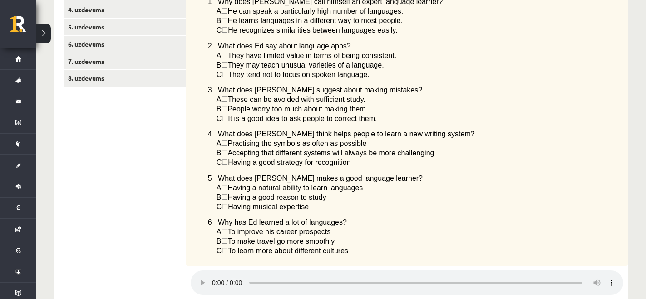
scroll to position [112, 0]
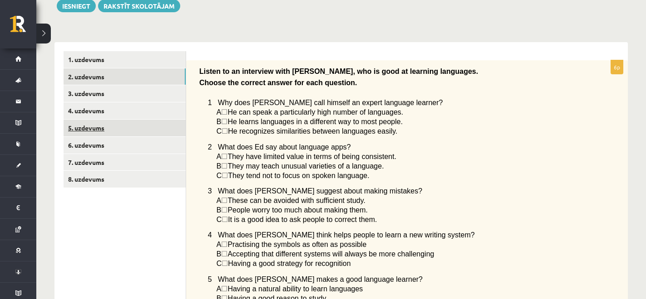
click at [132, 135] on link "5. uzdevums" at bounding box center [125, 128] width 122 height 17
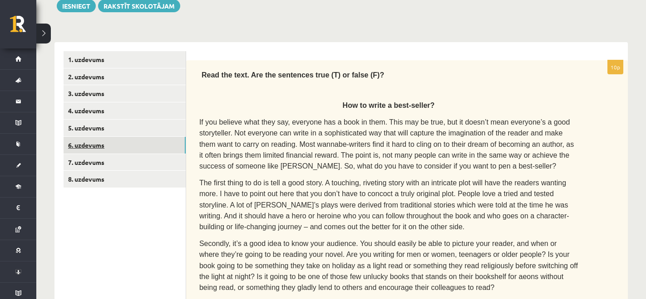
click at [126, 144] on link "6. uzdevums" at bounding box center [125, 145] width 122 height 17
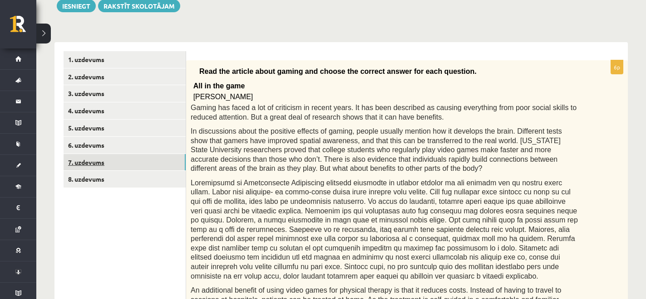
click at [127, 158] on link "7. uzdevums" at bounding box center [125, 162] width 122 height 17
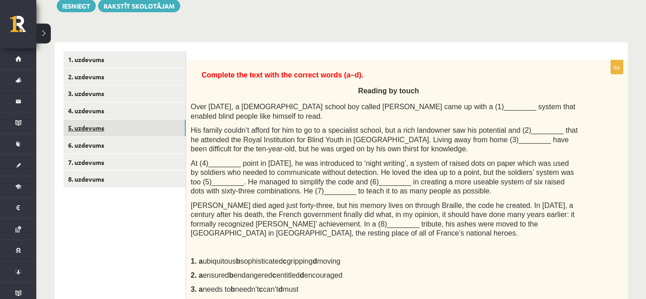
click at [119, 128] on link "5. uzdevums" at bounding box center [125, 128] width 122 height 17
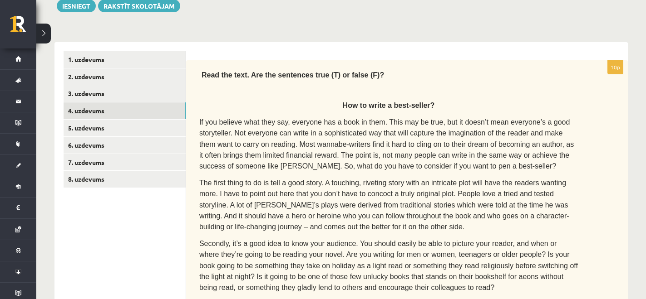
click at [117, 114] on link "4. uzdevums" at bounding box center [125, 111] width 122 height 17
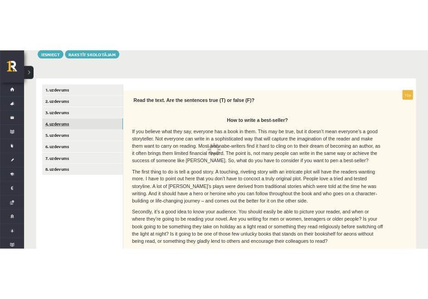
scroll to position [99, 0]
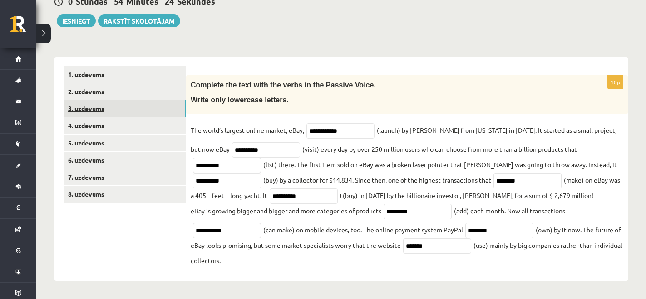
click at [116, 108] on link "3. uzdevums" at bounding box center [125, 108] width 122 height 17
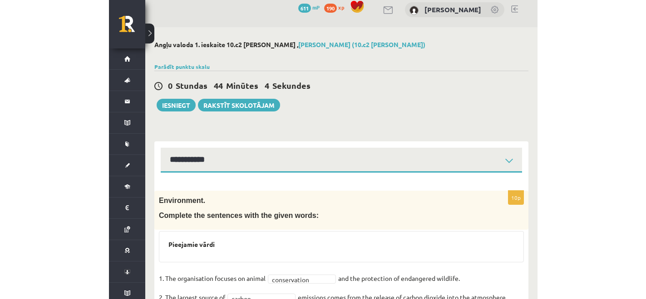
scroll to position [0, 0]
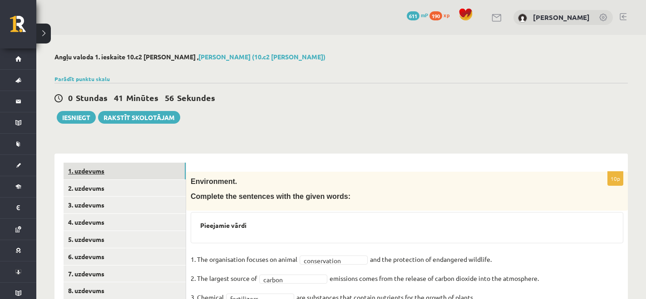
click at [154, 176] on link "1. uzdevums" at bounding box center [125, 171] width 122 height 17
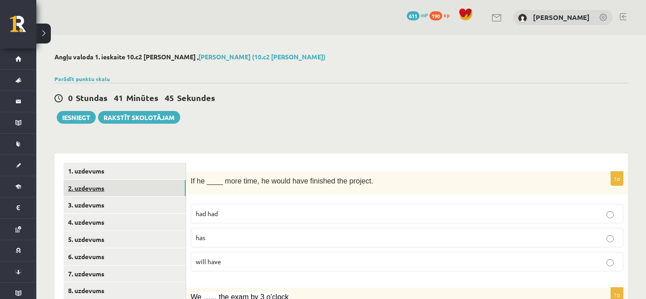
click at [102, 186] on link "2. uzdevums" at bounding box center [125, 188] width 122 height 17
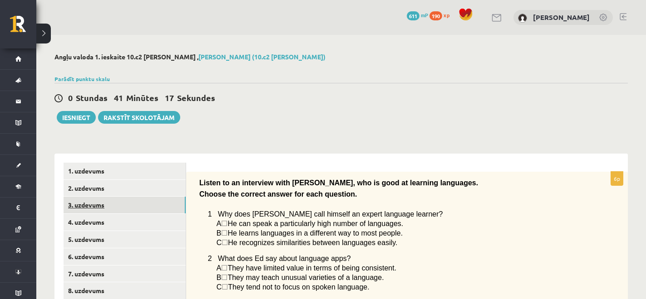
click at [129, 204] on link "3. uzdevums" at bounding box center [125, 205] width 122 height 17
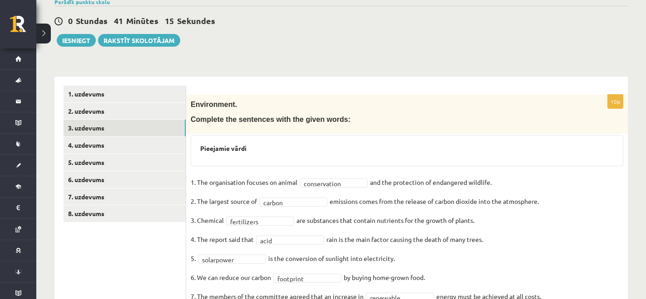
scroll to position [176, 0]
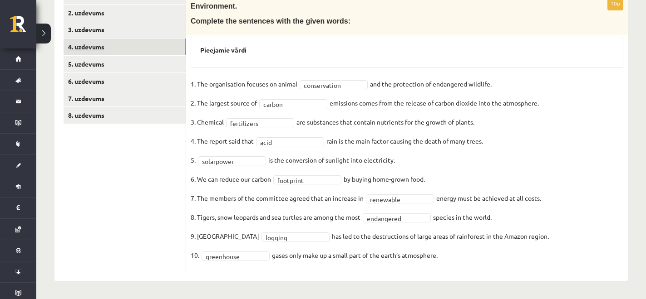
click at [102, 44] on link "4. uzdevums" at bounding box center [125, 47] width 122 height 17
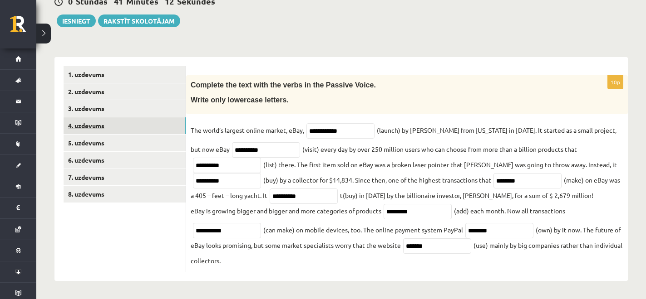
scroll to position [99, 0]
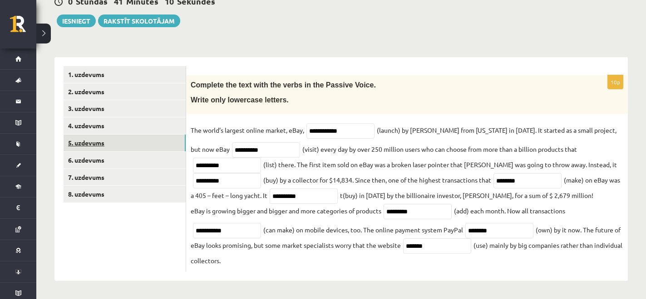
click at [96, 136] on link "5. uzdevums" at bounding box center [125, 143] width 122 height 17
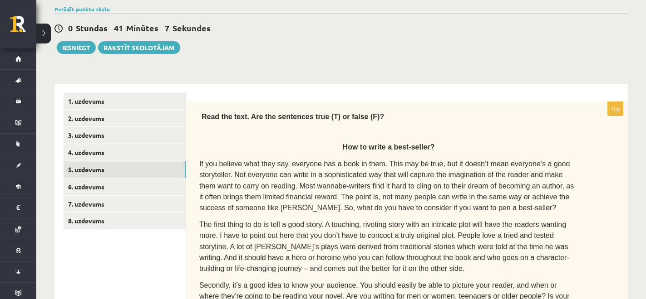
scroll to position [69, 0]
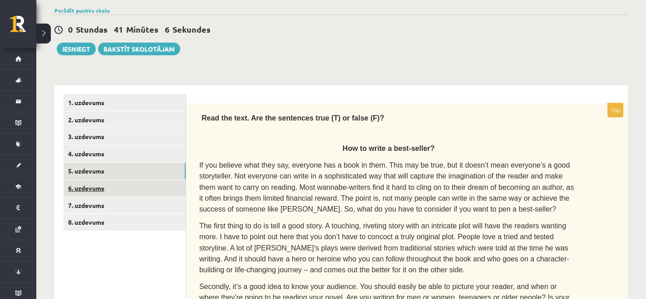
click at [89, 191] on link "6. uzdevums" at bounding box center [125, 188] width 122 height 17
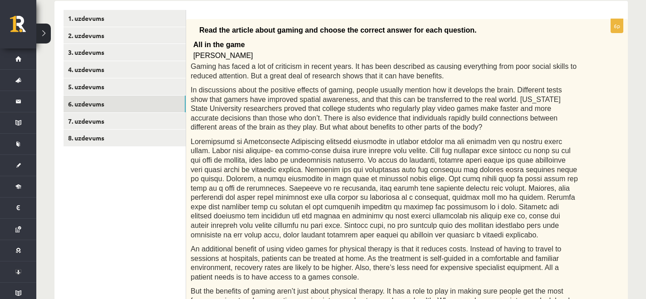
scroll to position [81, 0]
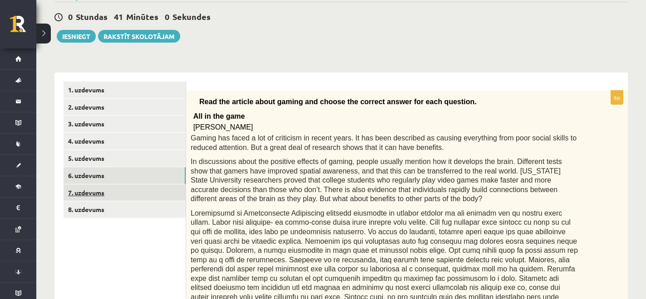
click at [131, 196] on link "7. uzdevums" at bounding box center [125, 193] width 122 height 17
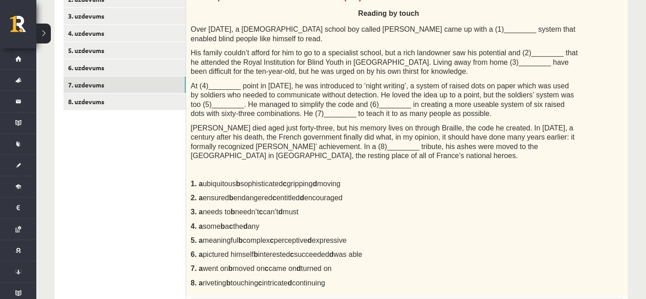
scroll to position [166, 0]
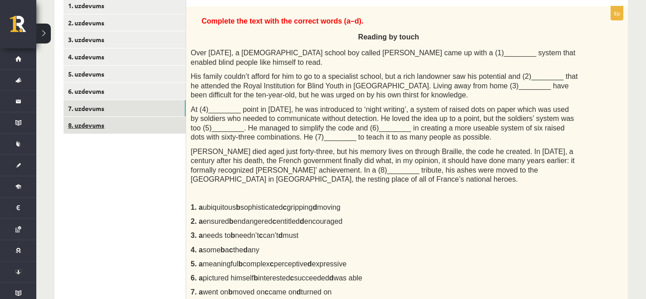
click at [133, 124] on link "8. uzdevums" at bounding box center [125, 125] width 122 height 17
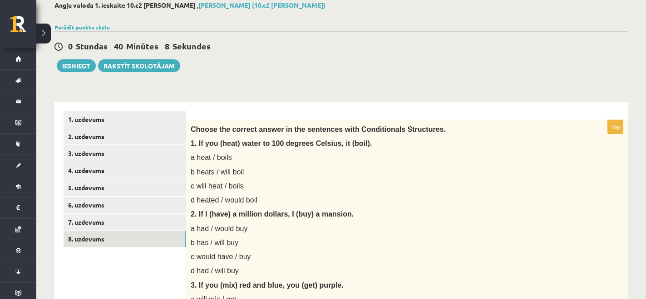
scroll to position [0, 0]
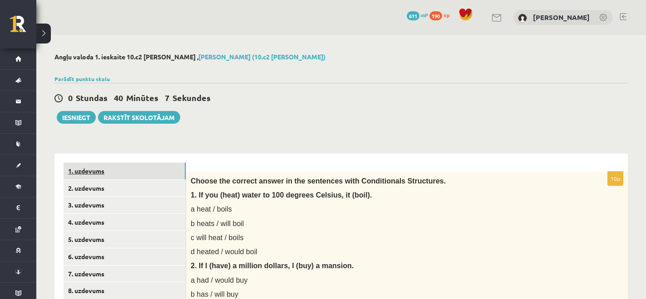
click at [146, 167] on link "1. uzdevums" at bounding box center [125, 171] width 122 height 17
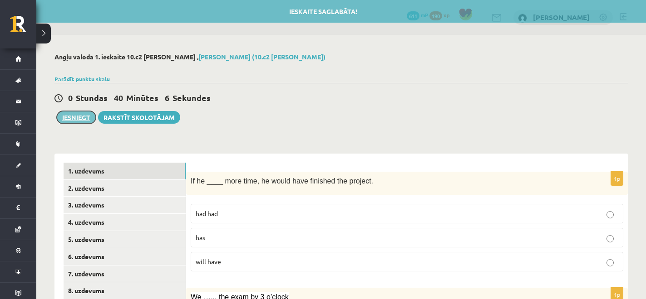
click at [83, 117] on button "Iesniegt" at bounding box center [76, 117] width 39 height 13
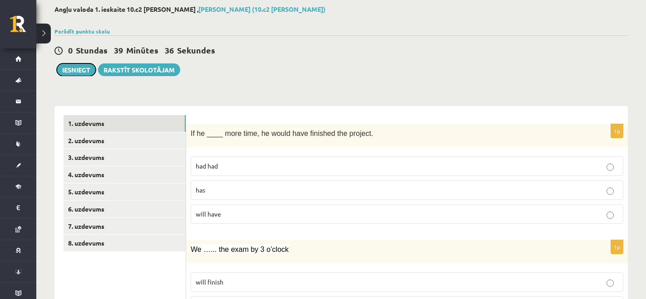
scroll to position [56, 0]
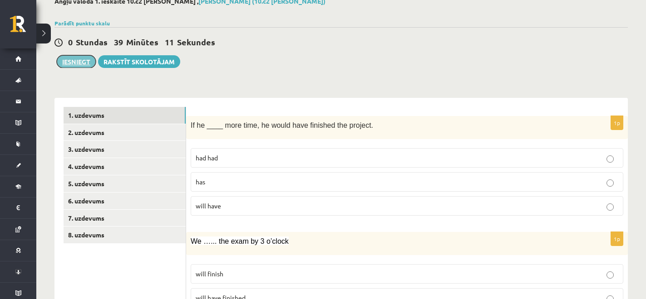
click at [72, 62] on button "Iesniegt" at bounding box center [76, 61] width 39 height 13
click at [94, 23] on link "Parādīt punktu skalu" at bounding box center [81, 23] width 55 height 7
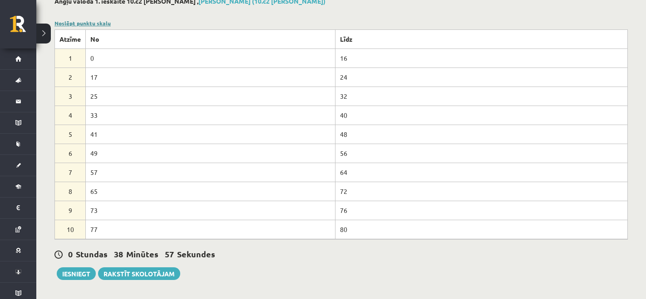
click at [99, 22] on link "Noslēpt punktu skalu" at bounding box center [82, 23] width 56 height 7
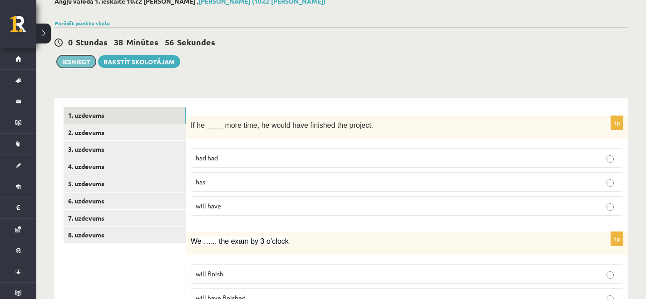
click at [78, 59] on button "Iesniegt" at bounding box center [76, 61] width 39 height 13
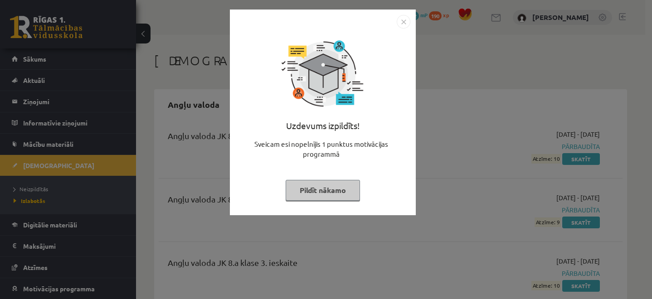
click at [322, 191] on button "Pildīt nākamo" at bounding box center [323, 190] width 74 height 21
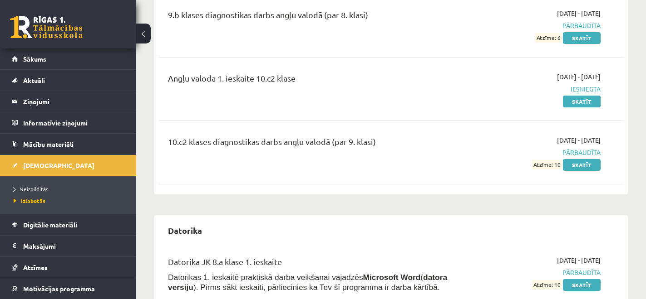
scroll to position [756, 0]
click at [563, 99] on link "Skatīt" at bounding box center [582, 102] width 38 height 12
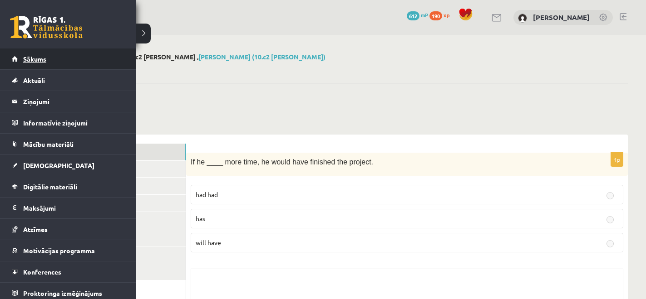
click at [20, 60] on link "Sākums" at bounding box center [68, 59] width 113 height 21
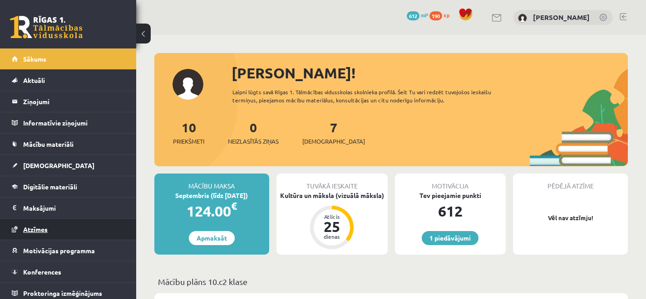
click at [52, 234] on link "Atzīmes" at bounding box center [68, 229] width 113 height 21
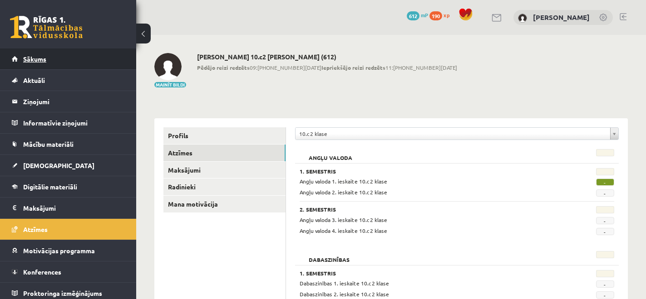
click at [42, 65] on link "Sākums" at bounding box center [68, 59] width 113 height 21
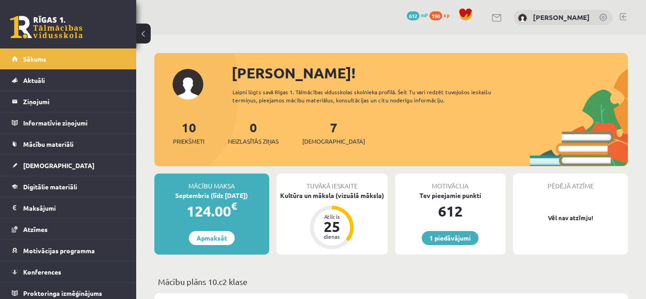
scroll to position [2, 0]
